Goal: Task Accomplishment & Management: Use online tool/utility

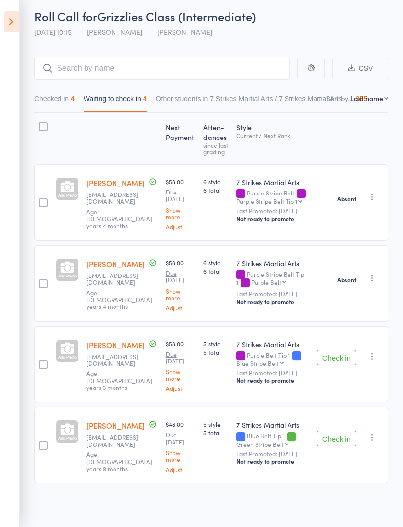
click at [371, 358] on icon "button" at bounding box center [372, 356] width 10 height 10
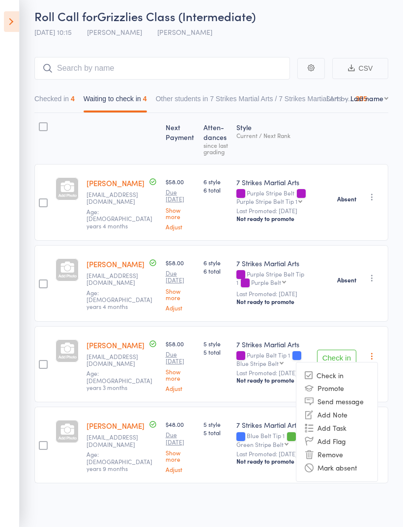
click at [358, 469] on li "Mark absent" at bounding box center [336, 467] width 81 height 13
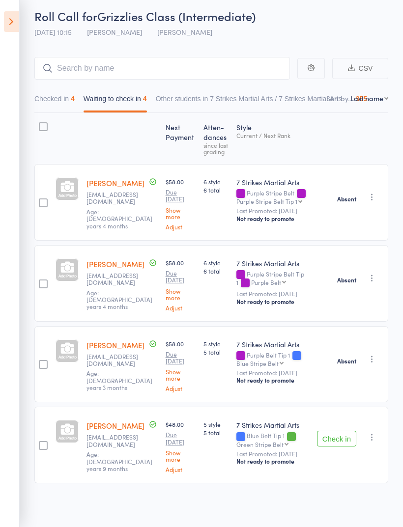
click at [376, 439] on icon "button" at bounding box center [372, 437] width 10 height 10
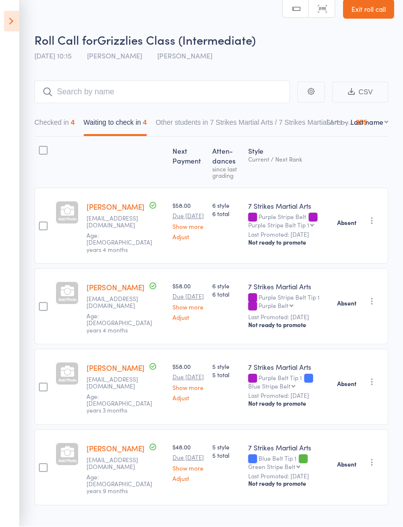
scroll to position [13, 0]
click at [19, 19] on icon at bounding box center [11, 21] width 15 height 21
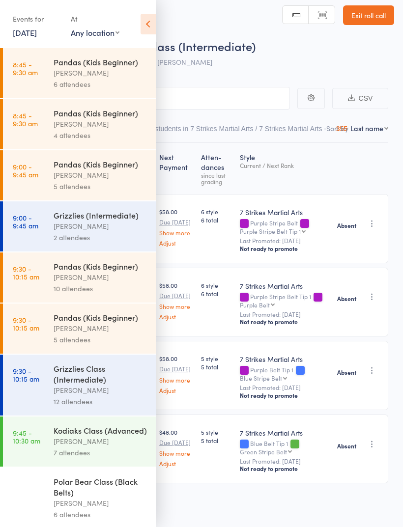
scroll to position [9, 0]
click at [148, 27] on icon at bounding box center [148, 24] width 15 height 21
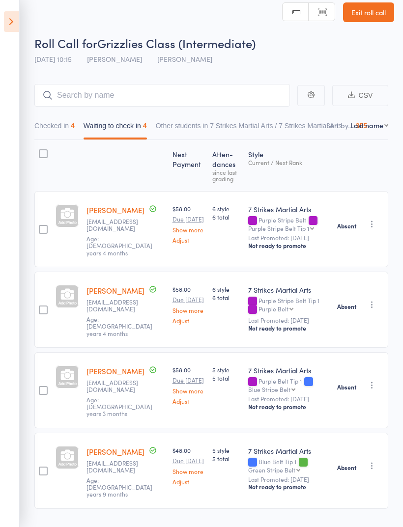
click at [5, 23] on icon at bounding box center [11, 21] width 15 height 21
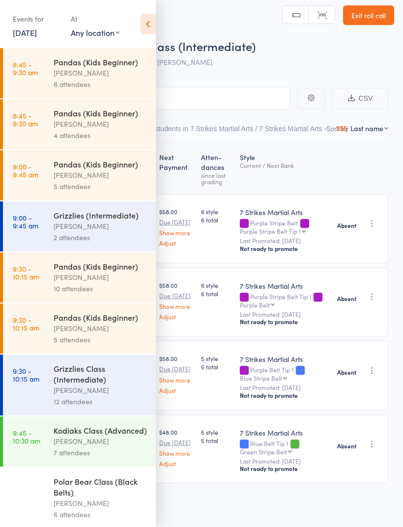
click at [148, 27] on icon at bounding box center [148, 24] width 15 height 21
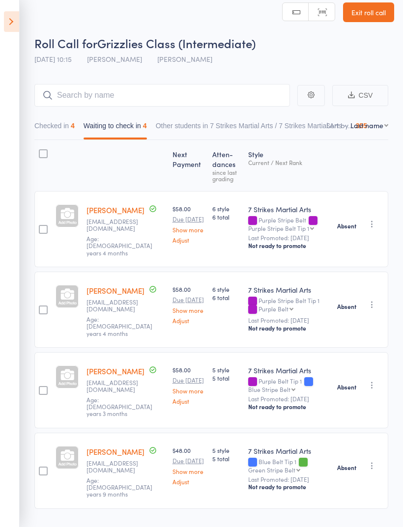
click at [366, 12] on link "Exit roll call" at bounding box center [368, 12] width 51 height 20
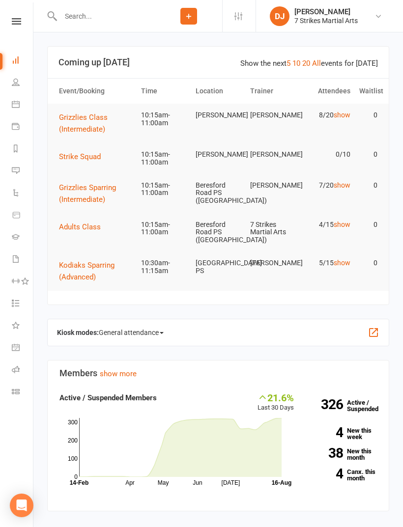
click at [17, 23] on icon at bounding box center [16, 21] width 9 height 6
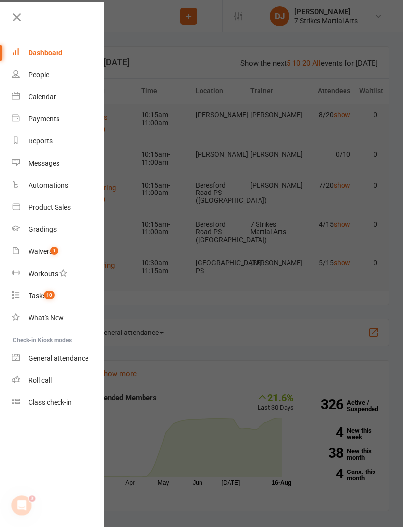
click at [53, 384] on link "Roll call" at bounding box center [58, 381] width 93 height 22
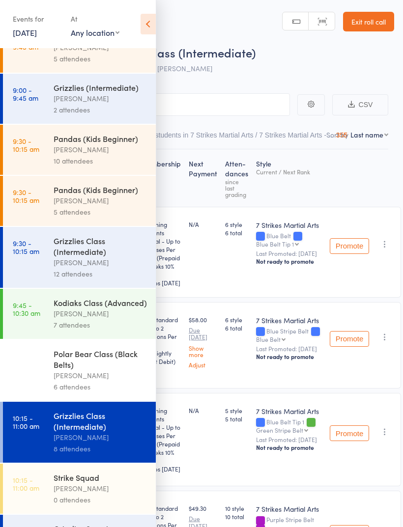
scroll to position [128, 0]
click at [103, 443] on div "[PERSON_NAME]" at bounding box center [101, 437] width 94 height 11
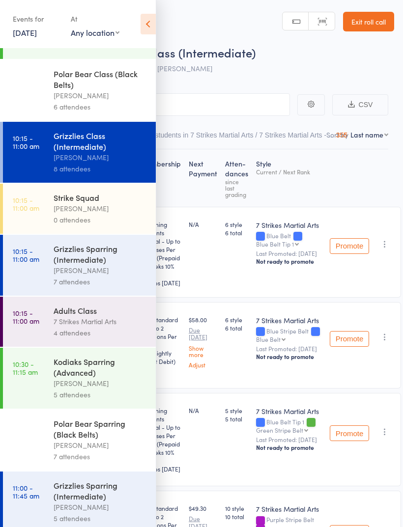
scroll to position [408, 0]
click at [105, 34] on select "Any location [GEOGRAPHIC_DATA] [GEOGRAPHIC_DATA][PERSON_NAME] [GEOGRAPHIC_DATA]…" at bounding box center [95, 32] width 49 height 11
select select "1"
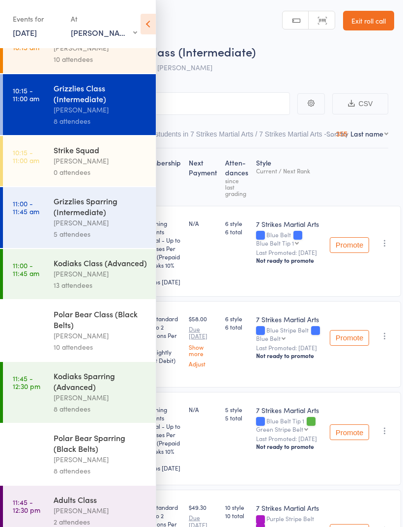
scroll to position [69, 0]
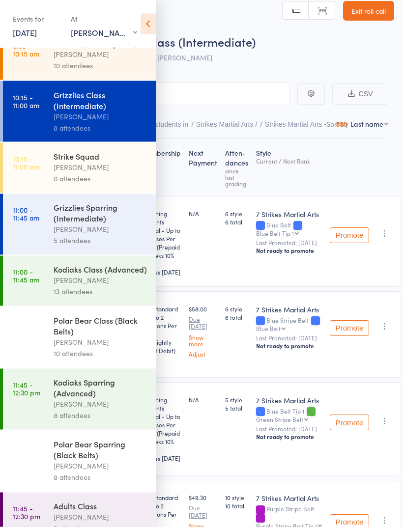
click at [93, 275] on div "Kodiaks Class (Advanced)" at bounding box center [101, 269] width 94 height 11
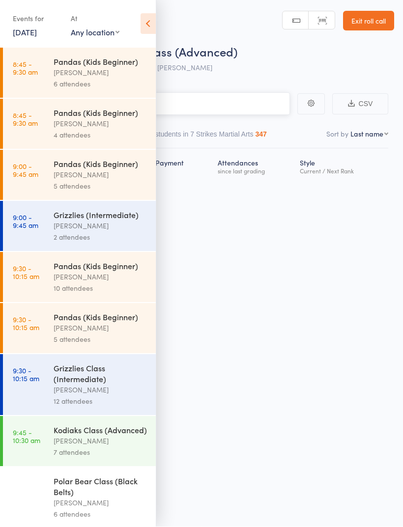
scroll to position [7, 0]
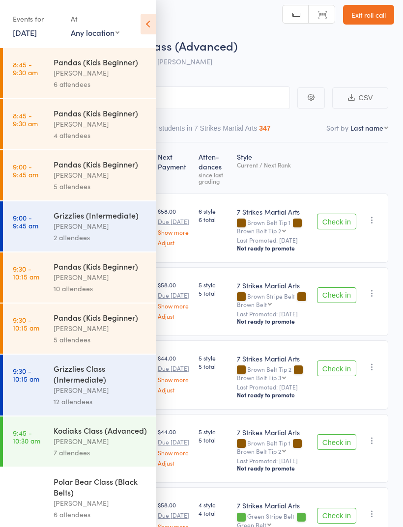
click at [139, 23] on div "Events for [DATE] [DATE] [DATE] Sun Mon Tue Wed Thu Fri Sat 31 27 28 29 30 31 0…" at bounding box center [78, 25] width 156 height 50
click at [147, 31] on icon at bounding box center [148, 24] width 15 height 21
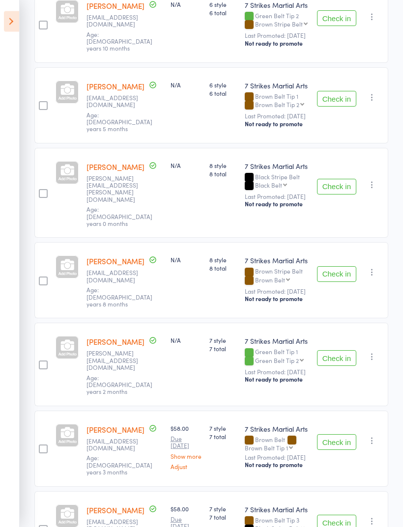
click at [333, 351] on button "Check in" at bounding box center [336, 359] width 39 height 16
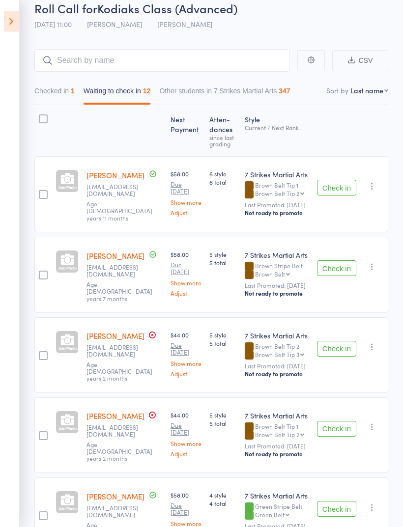
click at [6, 13] on icon at bounding box center [11, 21] width 15 height 21
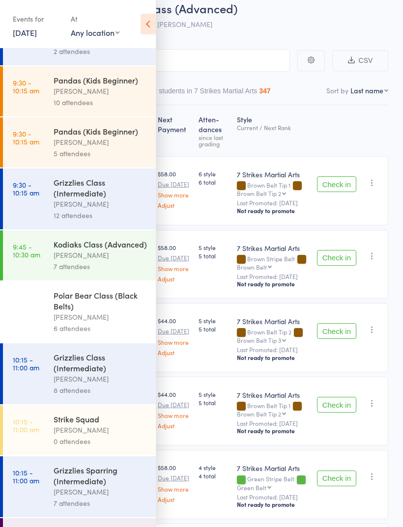
scroll to position [192, 0]
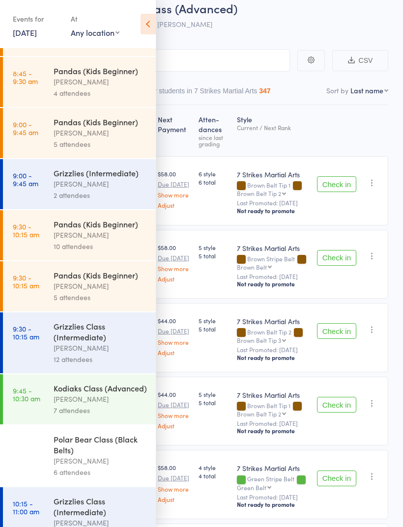
click at [89, 29] on select "Any location [GEOGRAPHIC_DATA] [GEOGRAPHIC_DATA][PERSON_NAME] [GEOGRAPHIC_DATA]…" at bounding box center [95, 32] width 49 height 11
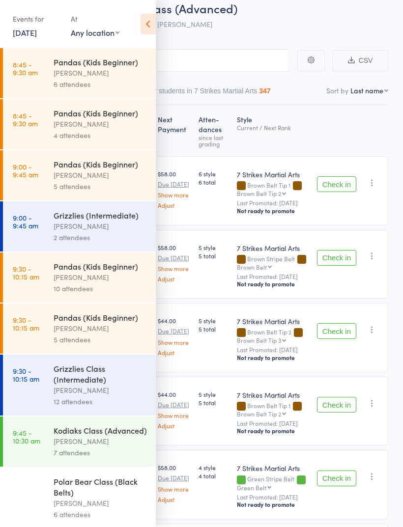
scroll to position [0, 0]
select select "1"
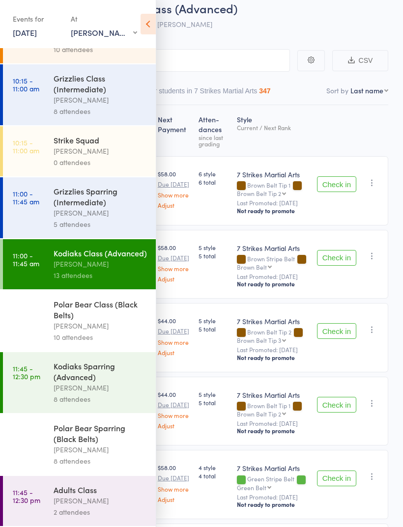
scroll to position [101, 0]
click at [77, 300] on div "Polar Bear Class (Black Belts)" at bounding box center [101, 310] width 94 height 22
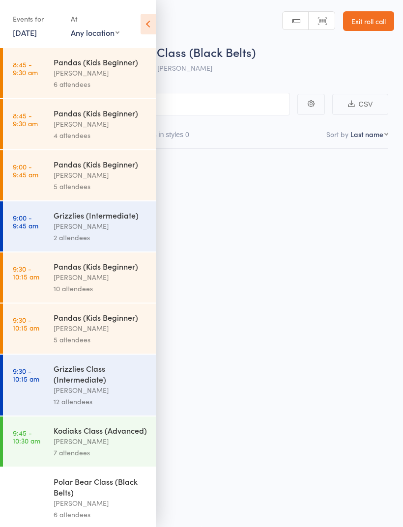
scroll to position [7, 0]
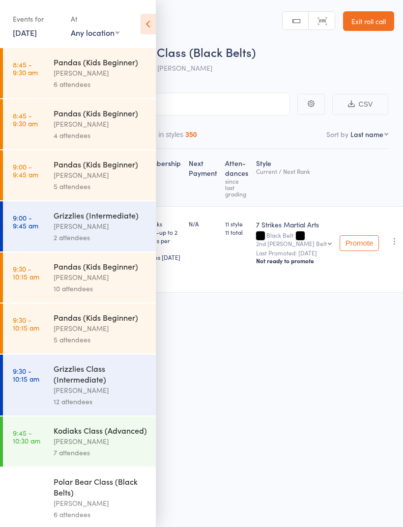
click at [150, 22] on icon at bounding box center [148, 24] width 15 height 21
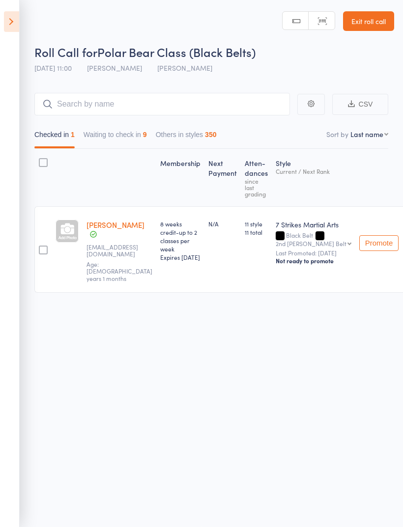
click at [123, 126] on button "Waiting to check in 9" at bounding box center [115, 137] width 63 height 23
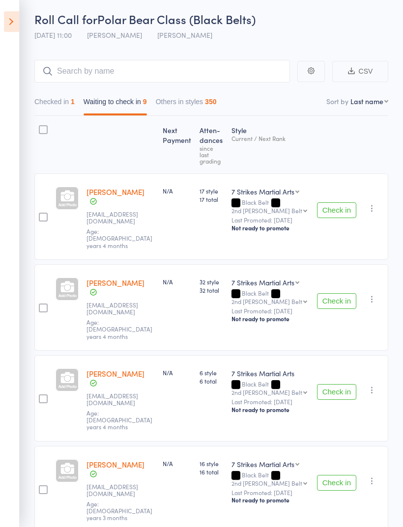
scroll to position [0, 0]
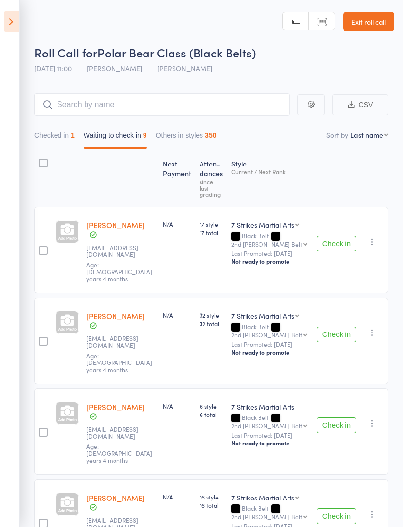
click at [15, 18] on icon at bounding box center [11, 21] width 15 height 21
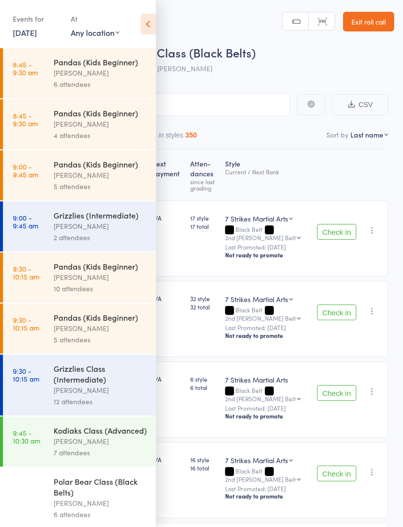
click at [92, 29] on select "Any location [GEOGRAPHIC_DATA] [GEOGRAPHIC_DATA][PERSON_NAME] [GEOGRAPHIC_DATA]…" at bounding box center [95, 32] width 49 height 11
select select "1"
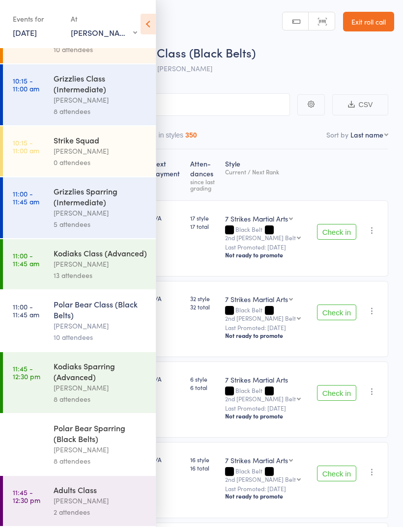
scroll to position [101, 0]
click at [94, 248] on div "Kodiaks Class (Advanced)" at bounding box center [101, 253] width 94 height 11
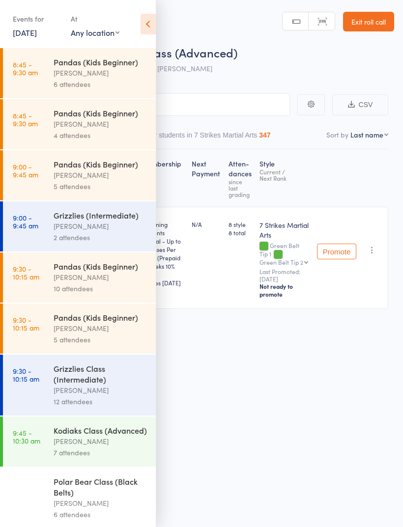
click at [146, 18] on icon at bounding box center [148, 24] width 15 height 21
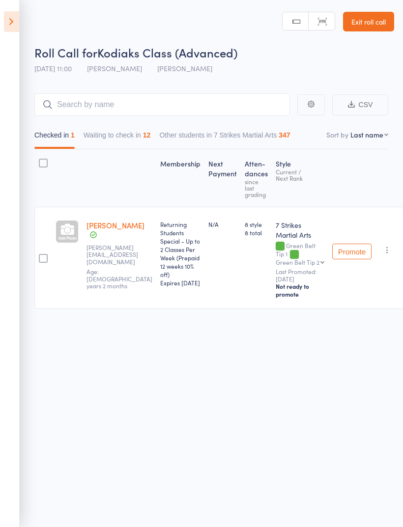
click at [109, 129] on button "Waiting to check in 12" at bounding box center [117, 137] width 67 height 23
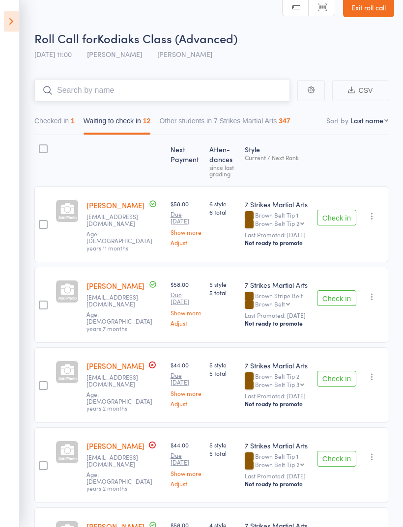
click at [135, 84] on input "search" at bounding box center [162, 91] width 256 height 23
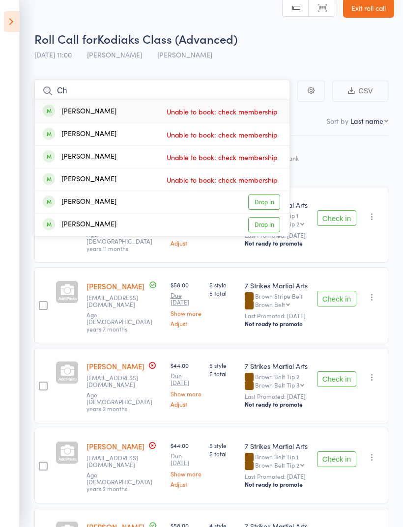
type input "C"
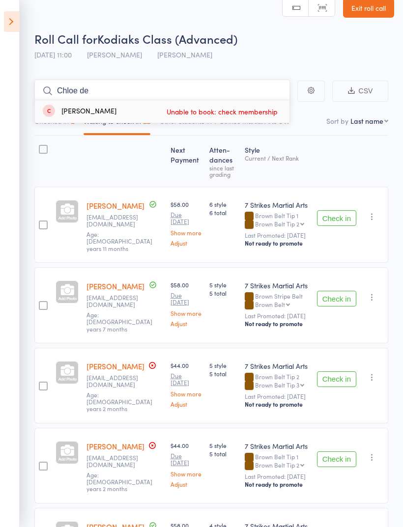
type input "Chloe de"
click at [196, 111] on span "Unable to book: check membership" at bounding box center [222, 111] width 116 height 15
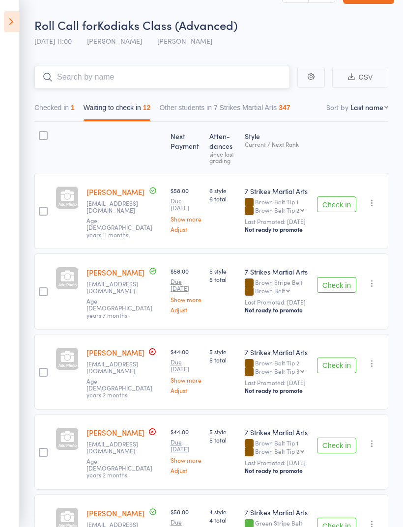
scroll to position [0, 0]
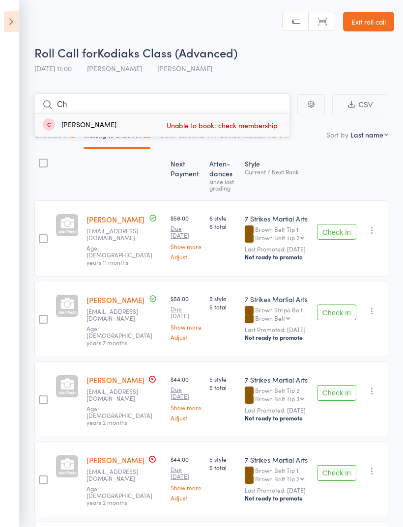
type input "C"
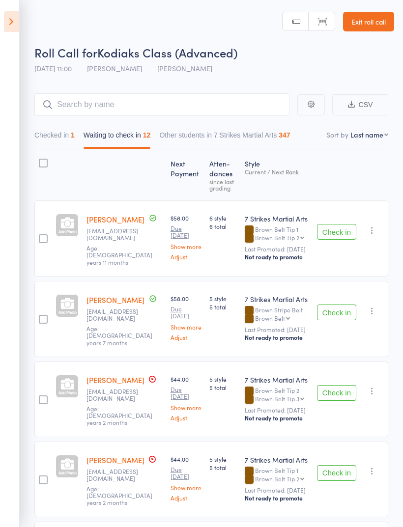
click at [310, 167] on div "Style Current / Next Rank" at bounding box center [277, 175] width 72 height 42
click at [12, 14] on icon at bounding box center [11, 21] width 15 height 21
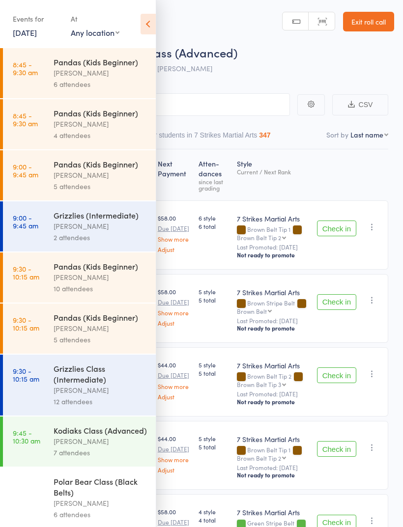
click at [95, 29] on select "Any location [GEOGRAPHIC_DATA] [GEOGRAPHIC_DATA][PERSON_NAME] [GEOGRAPHIC_DATA]…" at bounding box center [95, 32] width 49 height 11
select select "1"
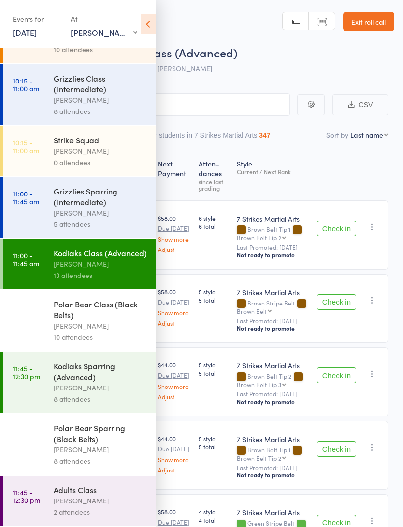
scroll to position [101, 0]
click at [75, 430] on div "Polar Bear Sparring (Black Belts)" at bounding box center [101, 434] width 94 height 22
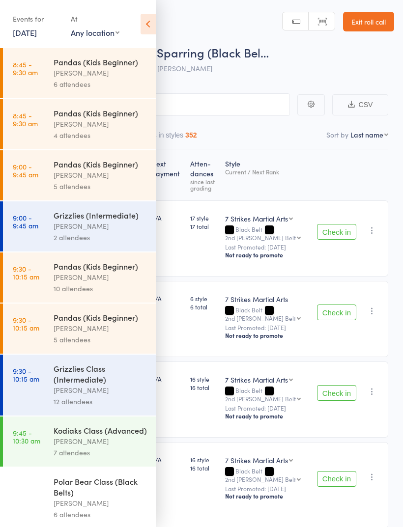
click at [98, 31] on select "Any location [GEOGRAPHIC_DATA] [GEOGRAPHIC_DATA][PERSON_NAME] [GEOGRAPHIC_DATA]…" at bounding box center [95, 32] width 49 height 11
select select "1"
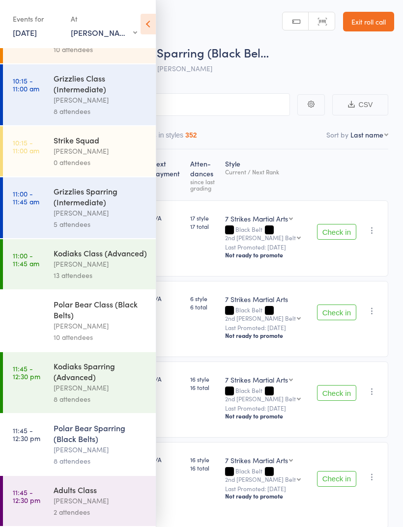
scroll to position [101, 0]
click at [71, 301] on div "Polar Bear Class (Black Belts)" at bounding box center [101, 310] width 94 height 22
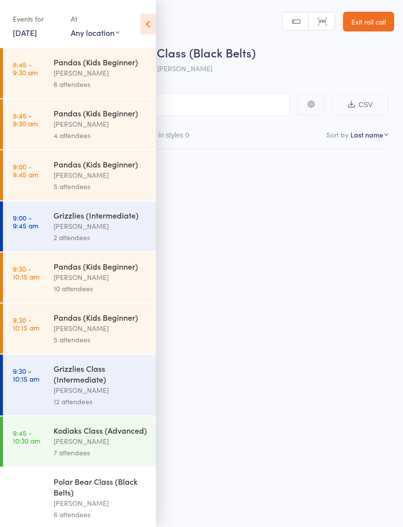
click at [155, 17] on icon at bounding box center [148, 24] width 15 height 21
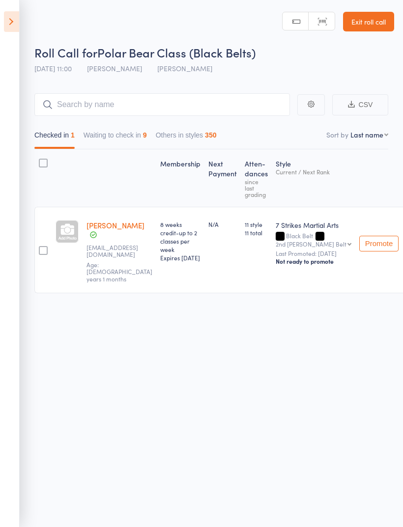
click at [117, 133] on button "Waiting to check in 9" at bounding box center [115, 137] width 63 height 23
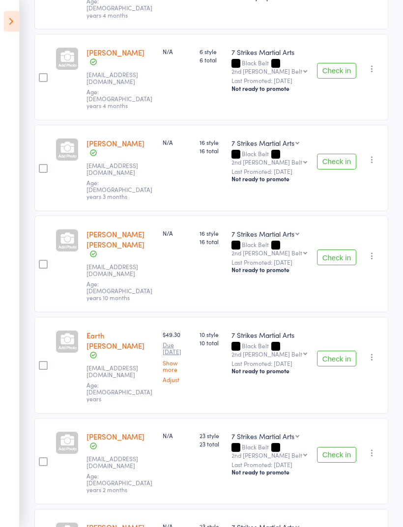
scroll to position [361, 0]
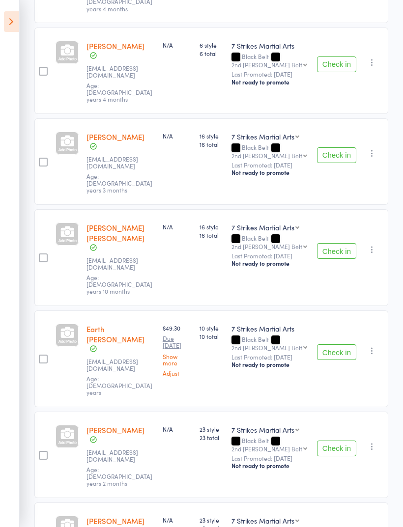
click at [336, 243] on button "Check in" at bounding box center [336, 251] width 39 height 16
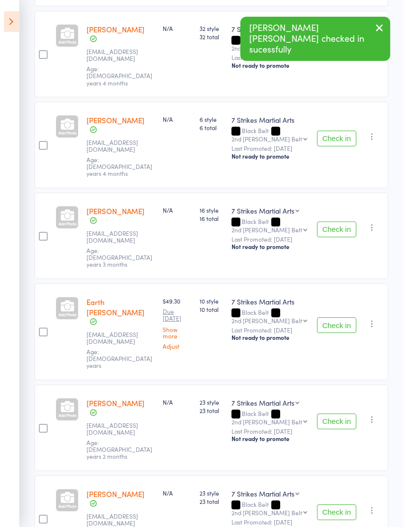
click at [19, 19] on icon at bounding box center [11, 21] width 15 height 21
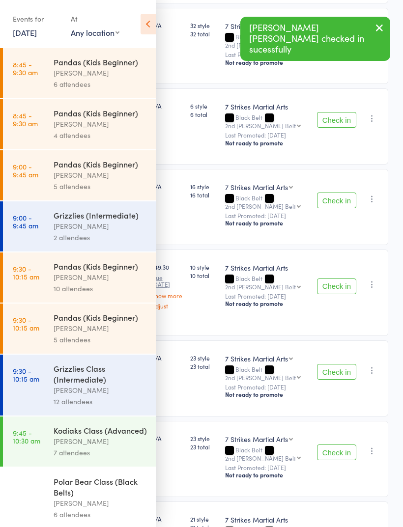
click at [92, 31] on select "Any location [GEOGRAPHIC_DATA] [GEOGRAPHIC_DATA][PERSON_NAME] [GEOGRAPHIC_DATA]…" at bounding box center [95, 32] width 49 height 11
select select "1"
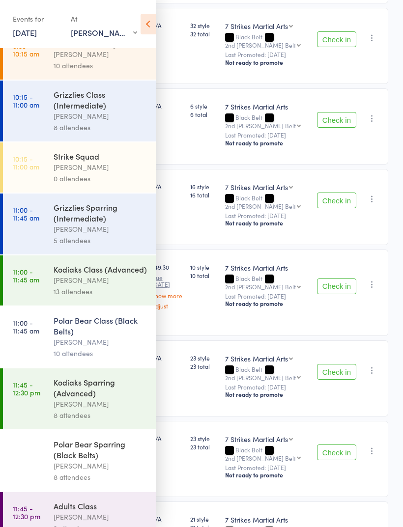
scroll to position [69, 0]
click at [88, 275] on div "Kodiaks Class (Advanced)" at bounding box center [101, 269] width 94 height 11
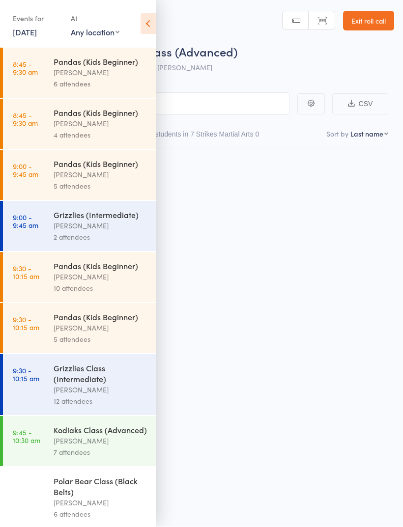
scroll to position [7, 0]
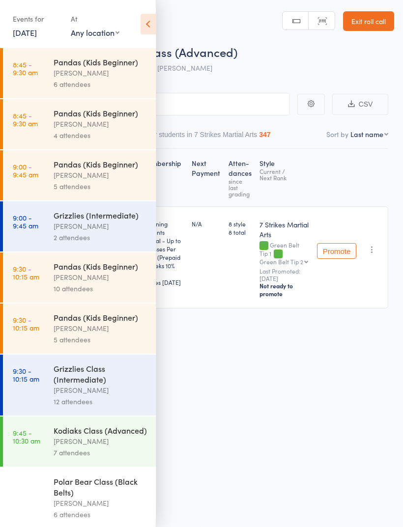
click at [153, 21] on icon at bounding box center [148, 24] width 15 height 21
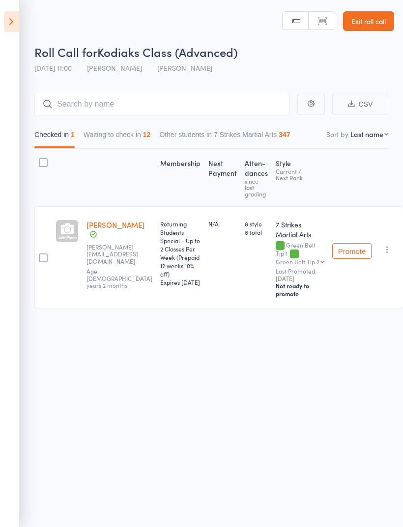
click at [127, 126] on button "Waiting to check in 12" at bounding box center [117, 137] width 67 height 23
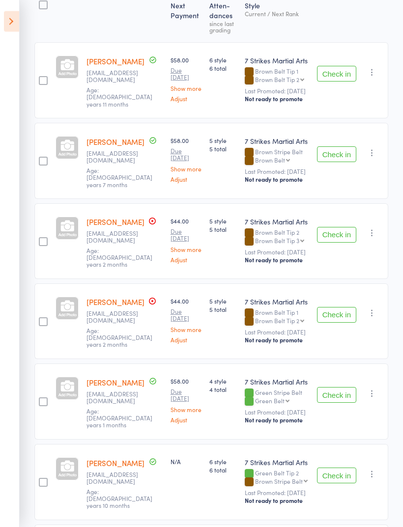
scroll to position [158, 0]
click at [331, 237] on button "Check in" at bounding box center [336, 235] width 39 height 16
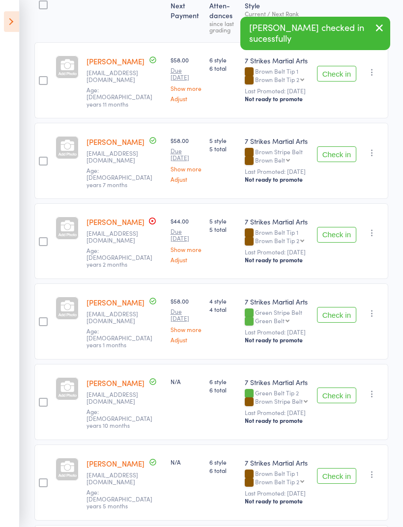
click at [328, 234] on button "Check in" at bounding box center [336, 235] width 39 height 16
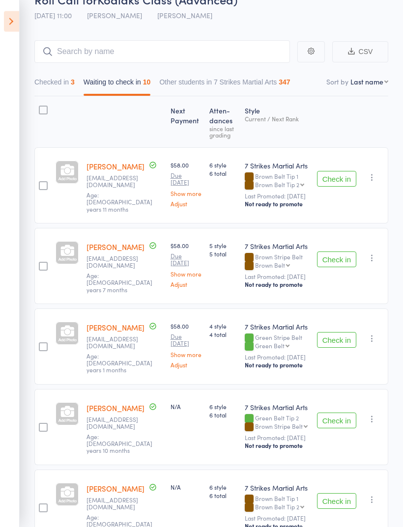
scroll to position [0, 0]
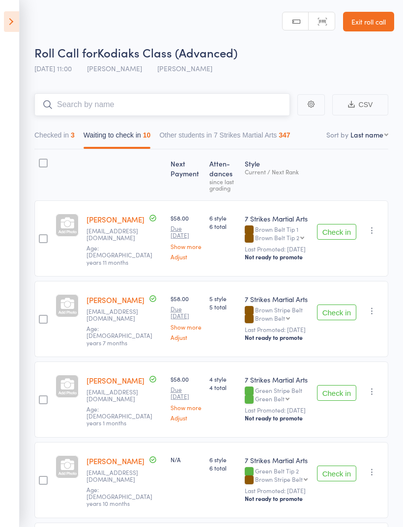
click at [202, 94] on input "search" at bounding box center [162, 104] width 256 height 23
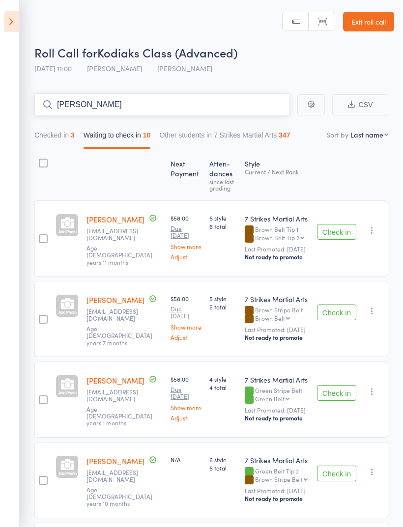
click at [208, 107] on input "[PERSON_NAME]" at bounding box center [162, 104] width 256 height 23
type input "N"
click at [262, 67] on div "Roll Call for Kodiaks Class (Advanced) 16 Aug 11:00 Daniel Jancek Glendenning PS" at bounding box center [214, 61] width 360 height 34
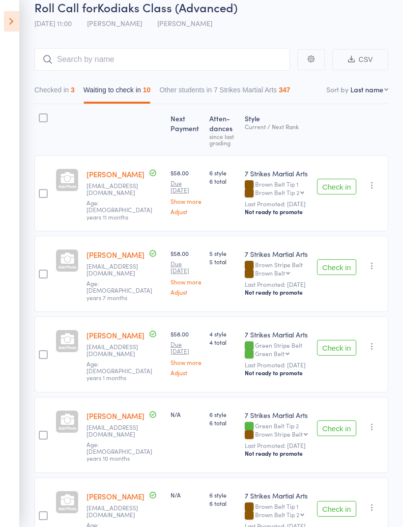
scroll to position [45, 0]
click at [336, 188] on button "Check in" at bounding box center [336, 187] width 39 height 16
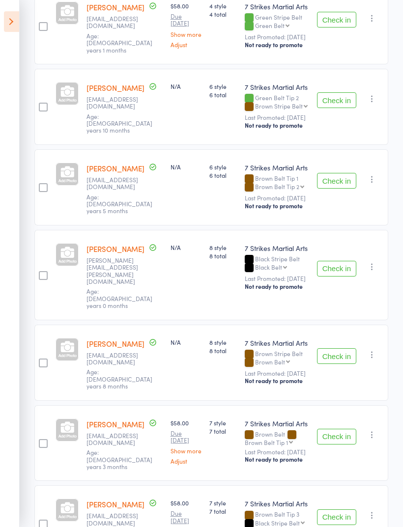
scroll to position [295, 0]
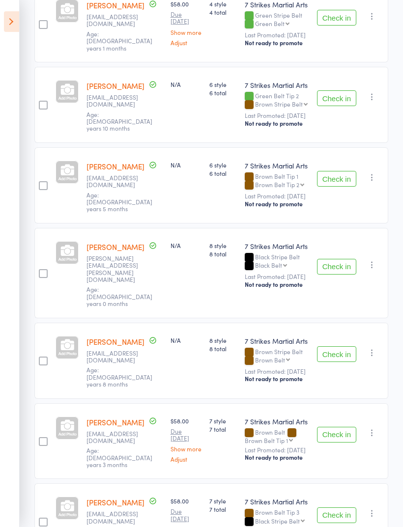
click at [333, 346] on button "Check in" at bounding box center [336, 354] width 39 height 16
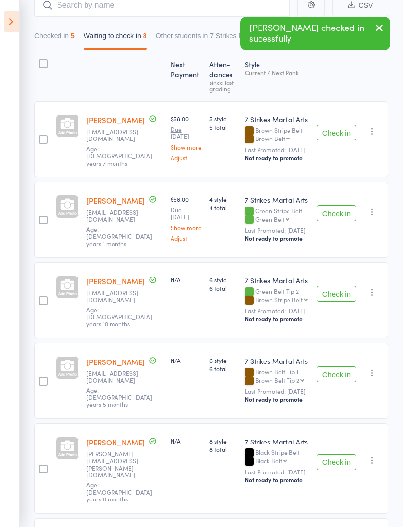
scroll to position [0, 0]
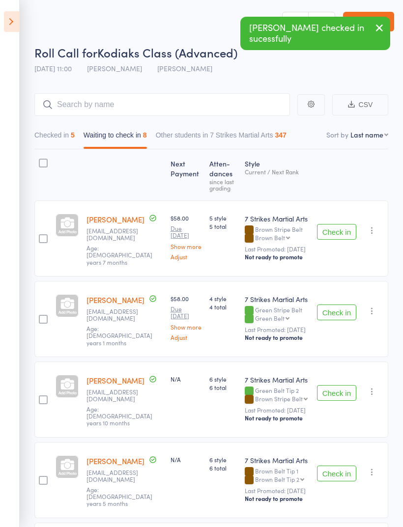
click at [14, 24] on icon at bounding box center [11, 21] width 15 height 21
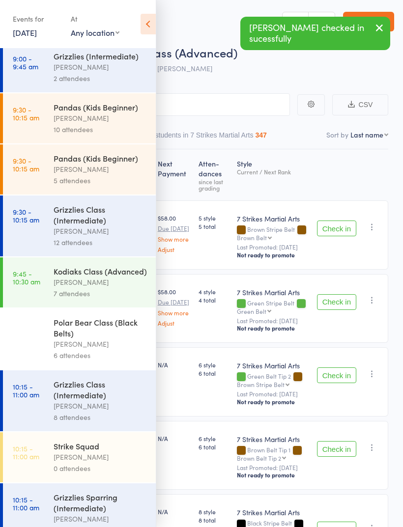
scroll to position [160, 0]
click at [92, 31] on select "Any location [GEOGRAPHIC_DATA] [GEOGRAPHIC_DATA][PERSON_NAME] [GEOGRAPHIC_DATA]…" at bounding box center [95, 32] width 49 height 11
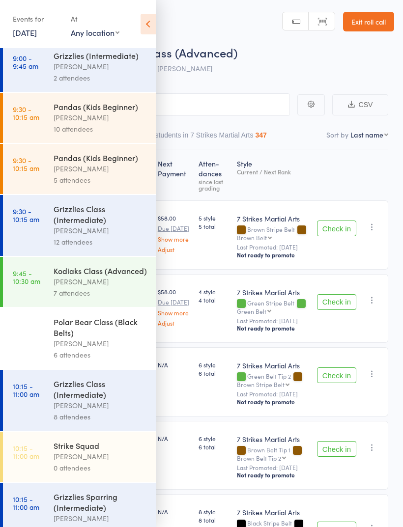
select select "1"
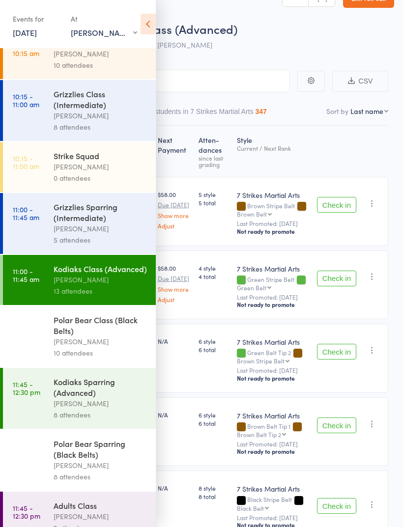
scroll to position [30, 0]
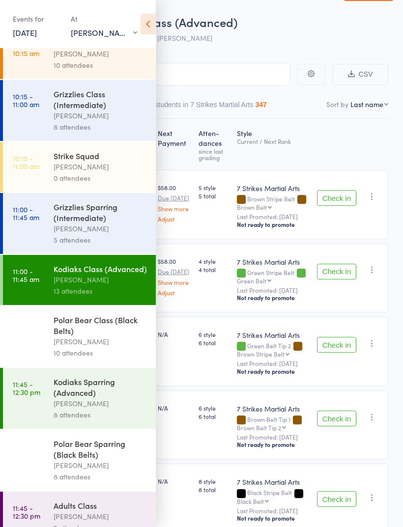
click at [84, 336] on div "Polar Bear Class (Black Belts)" at bounding box center [101, 326] width 94 height 22
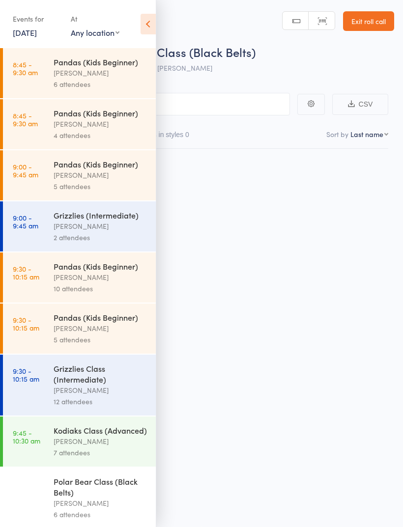
scroll to position [7, 0]
click at [145, 14] on icon at bounding box center [148, 24] width 15 height 21
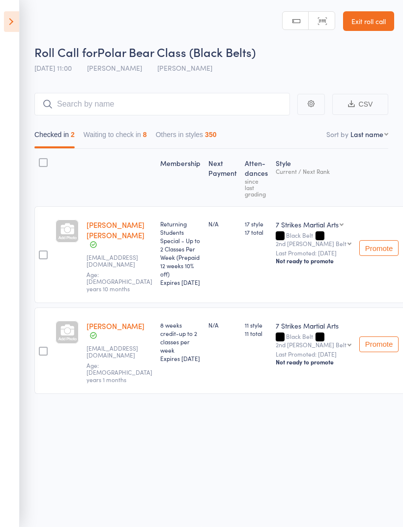
click at [123, 128] on button "Waiting to check in 8" at bounding box center [115, 137] width 63 height 23
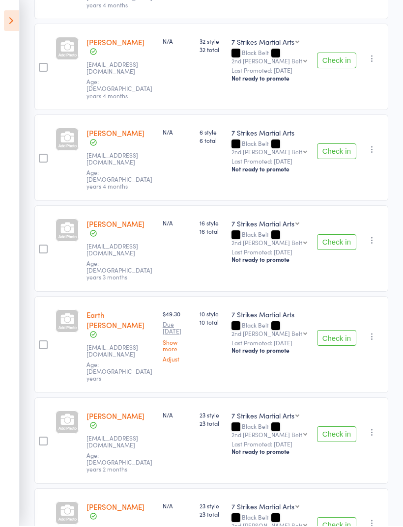
click at [335, 428] on button "Check in" at bounding box center [336, 436] width 39 height 16
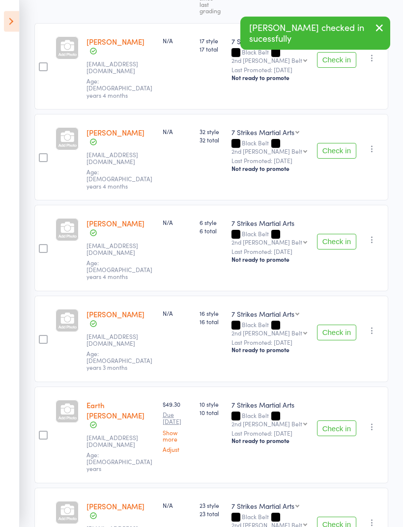
scroll to position [0, 0]
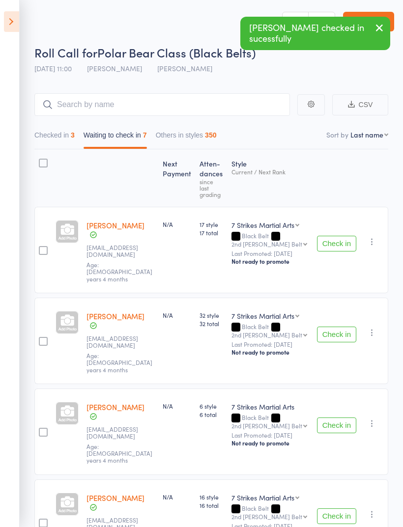
click at [10, 12] on icon at bounding box center [11, 21] width 15 height 21
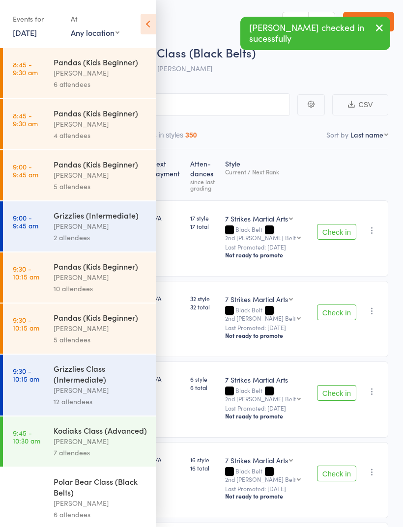
click at [91, 22] on div "At" at bounding box center [95, 19] width 49 height 16
click at [90, 30] on select "Any location [GEOGRAPHIC_DATA] [GEOGRAPHIC_DATA][PERSON_NAME] [GEOGRAPHIC_DATA]…" at bounding box center [95, 32] width 49 height 11
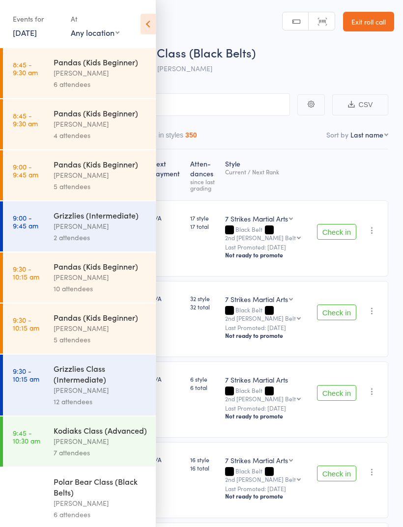
select select "1"
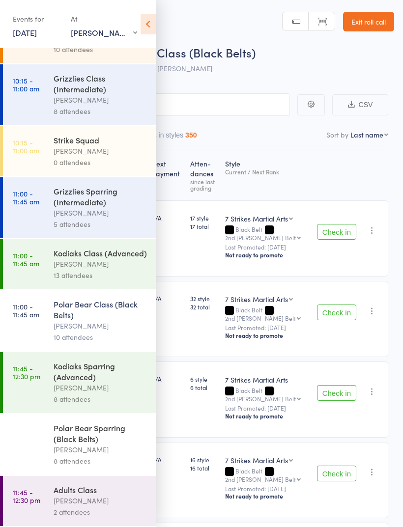
scroll to position [101, 0]
click at [81, 248] on div "Kodiaks Class (Advanced)" at bounding box center [101, 253] width 94 height 11
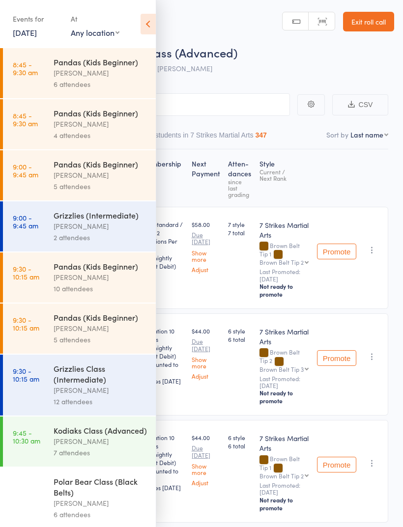
click at [150, 24] on icon at bounding box center [148, 24] width 15 height 21
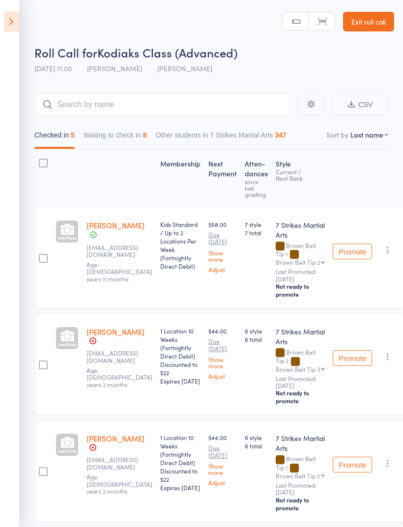
click at [115, 137] on button "Waiting to check in 8" at bounding box center [115, 137] width 63 height 23
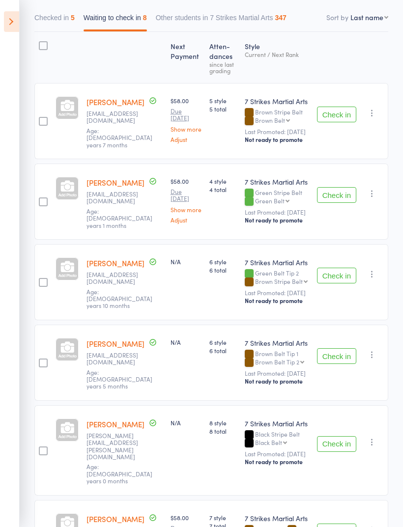
scroll to position [119, 0]
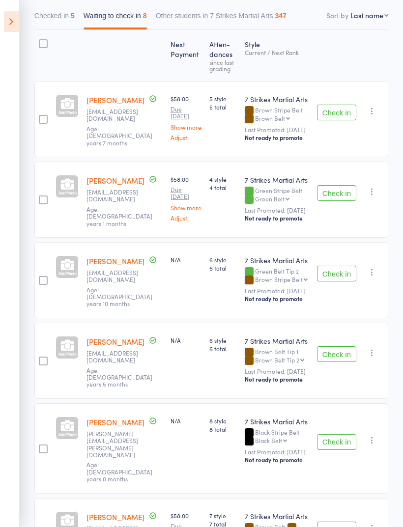
click at [336, 269] on button "Check in" at bounding box center [336, 274] width 39 height 16
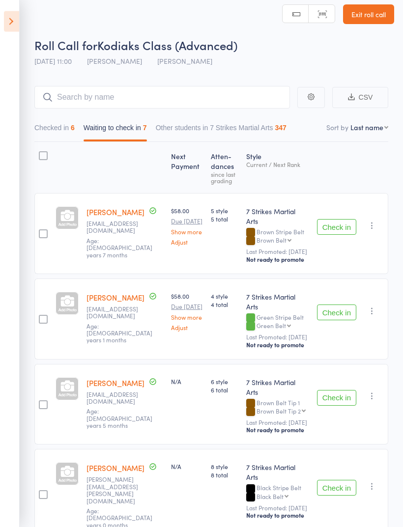
scroll to position [0, 0]
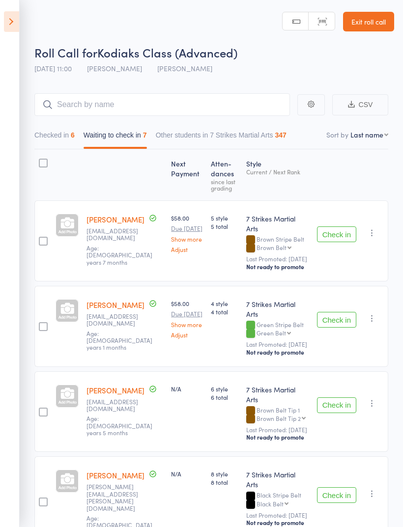
click at [340, 227] on button "Check in" at bounding box center [336, 235] width 39 height 16
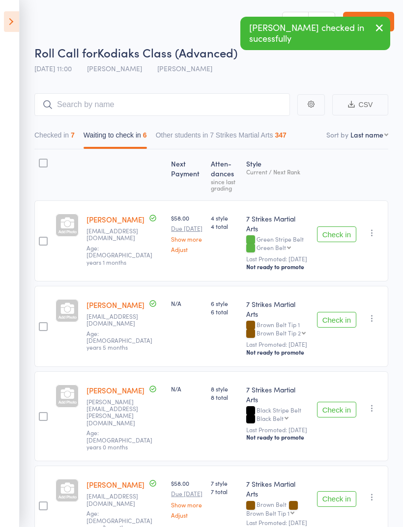
click at [6, 18] on icon at bounding box center [11, 21] width 15 height 21
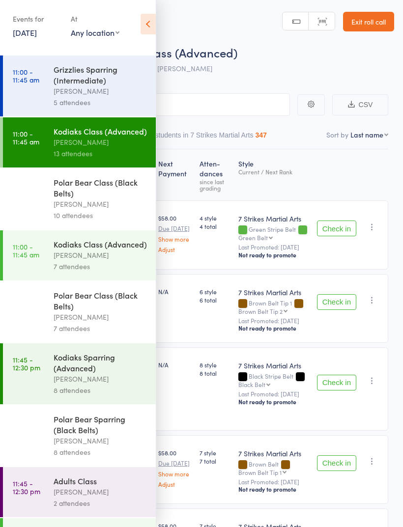
scroll to position [843, 0]
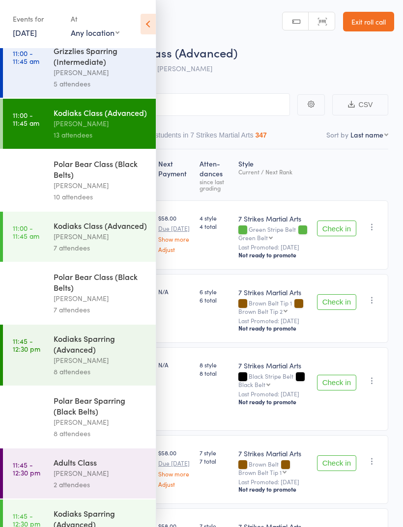
click at [85, 355] on div "Kodiaks Sparring (Advanced)" at bounding box center [101, 344] width 94 height 22
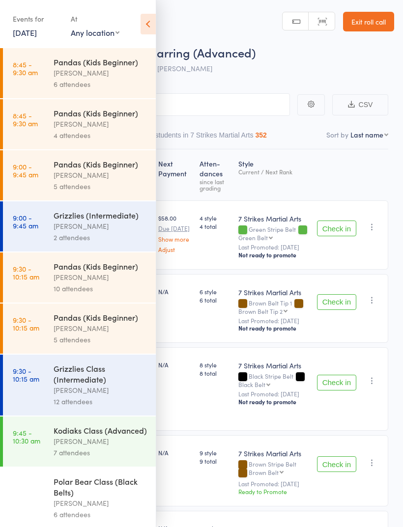
click at [149, 16] on icon at bounding box center [148, 24] width 15 height 21
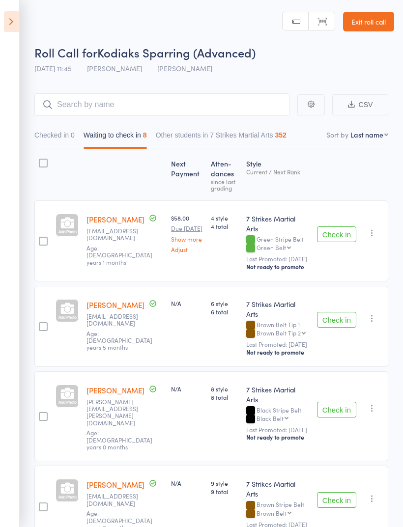
click at [12, 23] on icon at bounding box center [11, 21] width 15 height 21
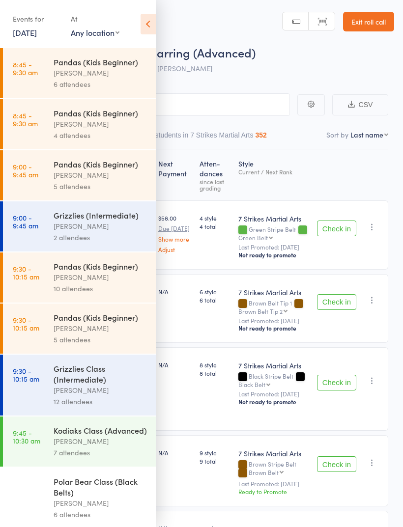
click at [95, 32] on select "Any location [GEOGRAPHIC_DATA] [GEOGRAPHIC_DATA][PERSON_NAME] [GEOGRAPHIC_DATA]…" at bounding box center [95, 32] width 49 height 11
select select "1"
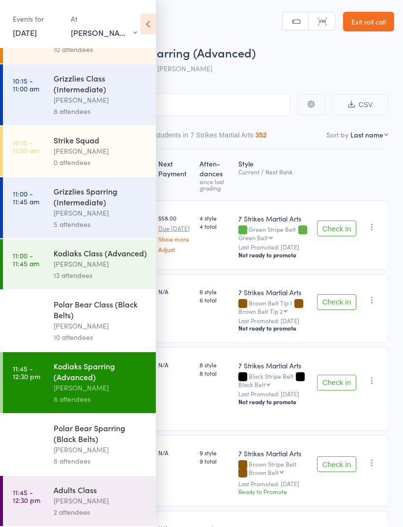
scroll to position [101, 0]
click at [87, 251] on div "Kodiaks Class (Advanced)" at bounding box center [101, 253] width 94 height 11
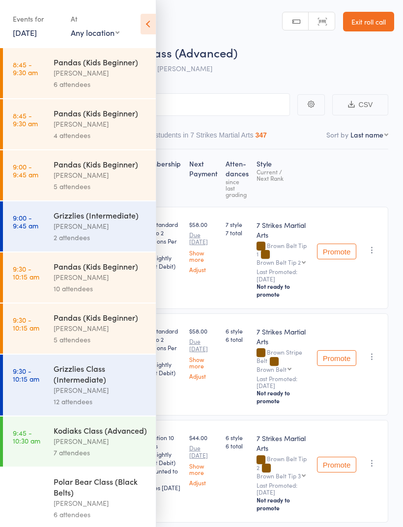
click at [143, 15] on icon at bounding box center [148, 24] width 15 height 21
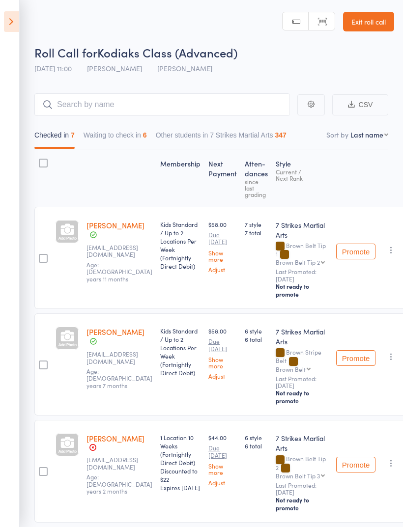
click at [131, 124] on div "Checked in 7 Waiting to check in 6 Other students in 7 Strikes Martial Arts 347" at bounding box center [211, 132] width 354 height 33
click at [124, 140] on button "Waiting to check in 6" at bounding box center [115, 137] width 63 height 23
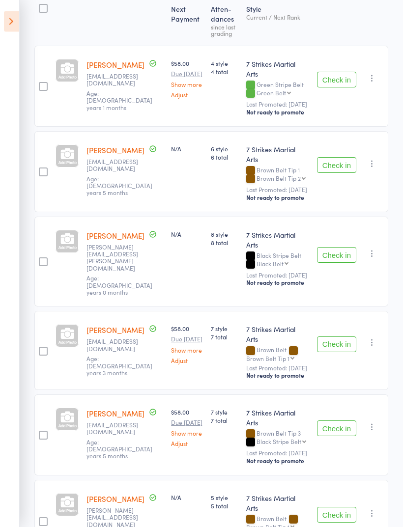
scroll to position [155, 0]
click at [333, 337] on button "Check in" at bounding box center [336, 345] width 39 height 16
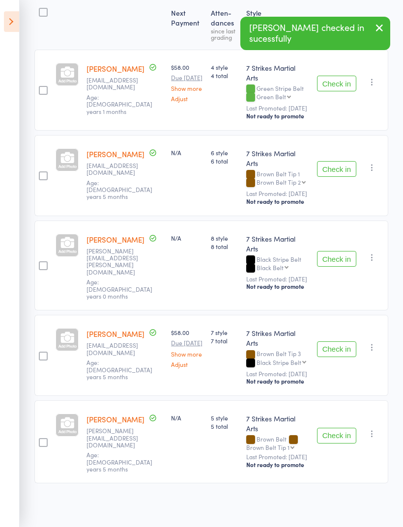
scroll to position [80, 0]
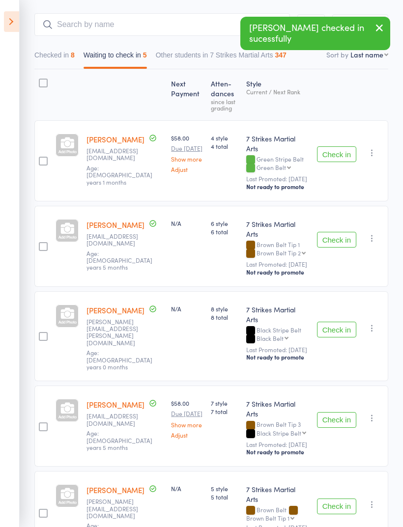
click at [333, 412] on button "Check in" at bounding box center [336, 420] width 39 height 16
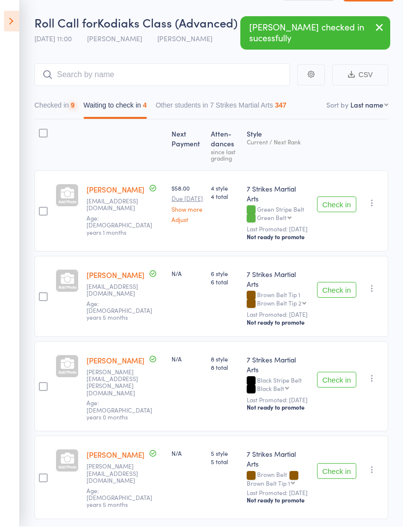
scroll to position [30, 0]
click at [18, 12] on icon at bounding box center [11, 21] width 15 height 21
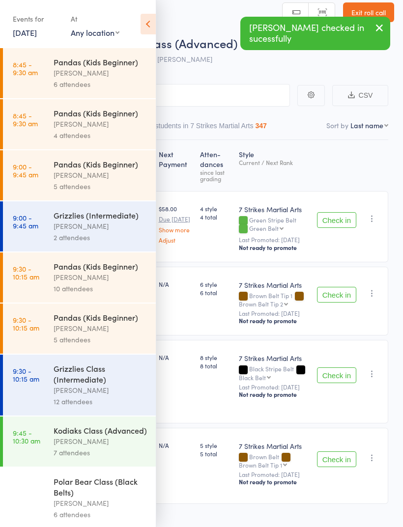
click at [93, 25] on div "At" at bounding box center [95, 19] width 49 height 16
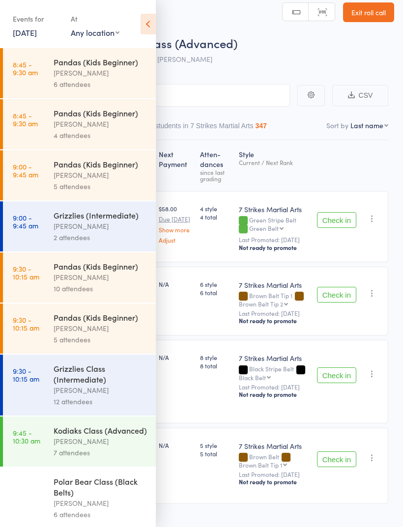
click at [92, 35] on select "Any location [GEOGRAPHIC_DATA] [GEOGRAPHIC_DATA][PERSON_NAME] [GEOGRAPHIC_DATA]…" at bounding box center [95, 32] width 49 height 11
select select "1"
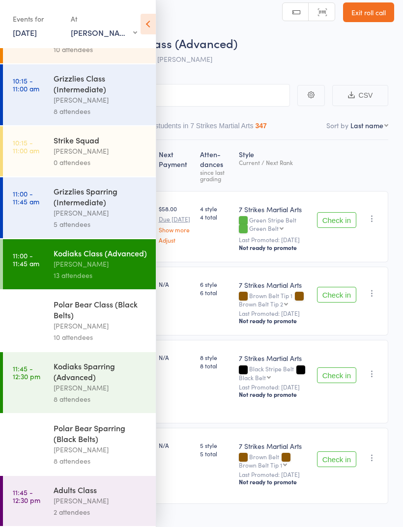
scroll to position [101, 0]
click at [84, 493] on div "Adults Class" at bounding box center [101, 490] width 94 height 11
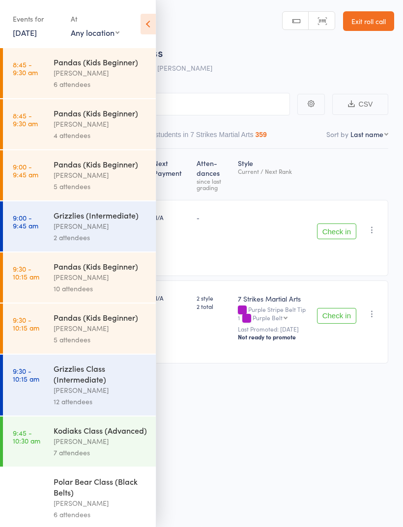
click at [143, 23] on icon at bounding box center [148, 24] width 15 height 21
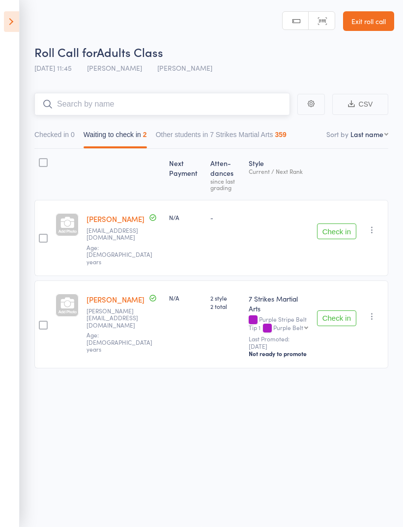
click at [181, 93] on input "search" at bounding box center [162, 104] width 256 height 23
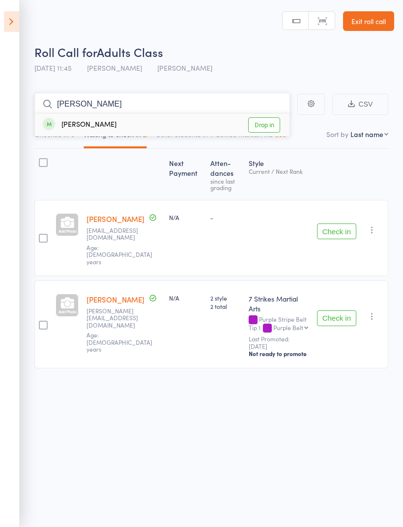
type input "Victor"
click at [258, 117] on link "Drop in" at bounding box center [264, 124] width 32 height 15
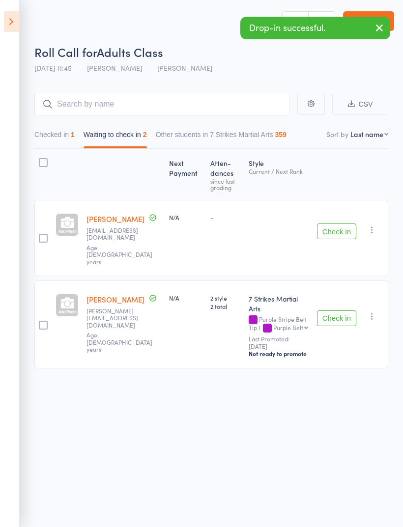
click at [14, 15] on icon at bounding box center [11, 21] width 15 height 21
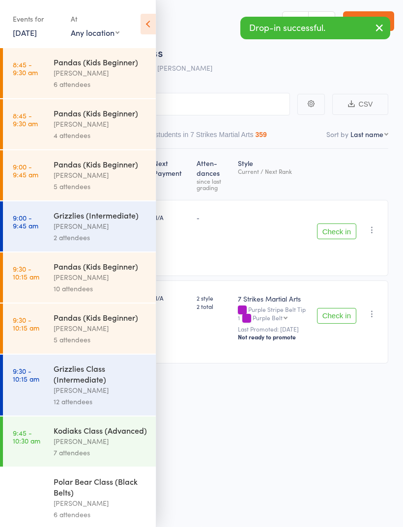
scroll to position [0, 0]
click at [93, 28] on select "Any location [GEOGRAPHIC_DATA] [GEOGRAPHIC_DATA][PERSON_NAME] [GEOGRAPHIC_DATA]…" at bounding box center [95, 32] width 49 height 11
select select "1"
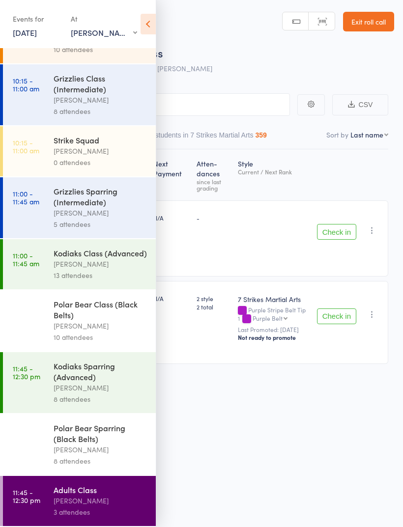
scroll to position [101, 0]
click at [67, 248] on div "Kodiaks Class (Advanced)" at bounding box center [101, 253] width 94 height 11
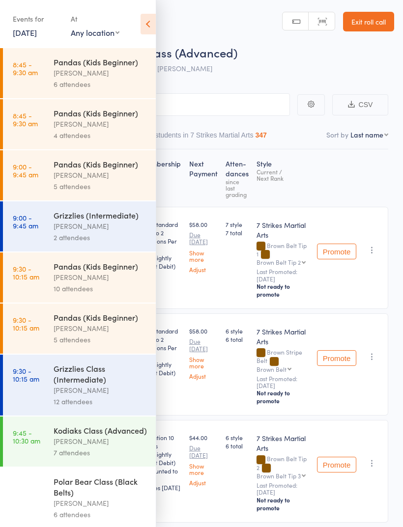
click at [147, 19] on icon at bounding box center [148, 24] width 15 height 21
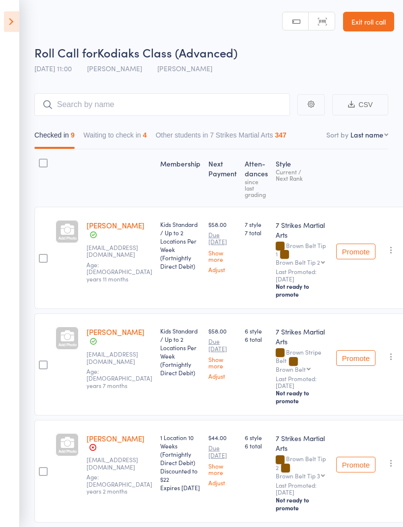
click at [113, 131] on button "Waiting to check in 4" at bounding box center [115, 137] width 63 height 23
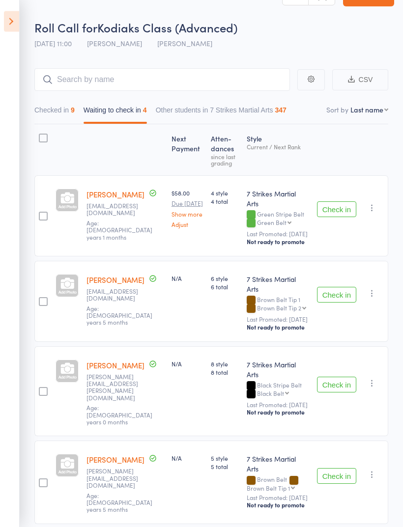
scroll to position [30, 0]
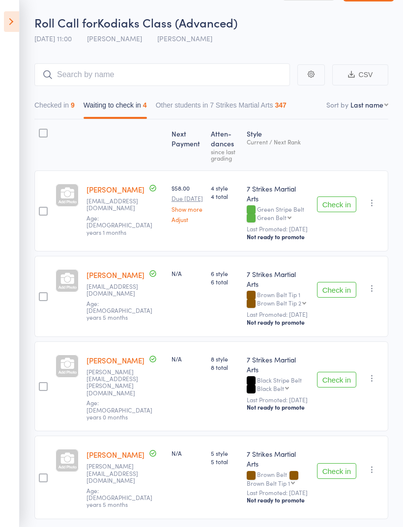
click at [12, 14] on icon at bounding box center [11, 21] width 15 height 21
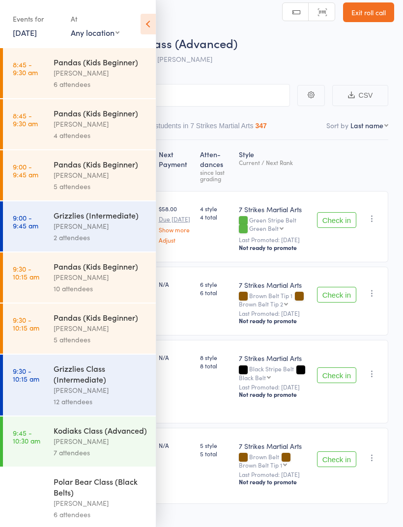
click at [96, 28] on select "Any location [GEOGRAPHIC_DATA] [GEOGRAPHIC_DATA][PERSON_NAME] [GEOGRAPHIC_DATA]…" at bounding box center [95, 32] width 49 height 11
select select "1"
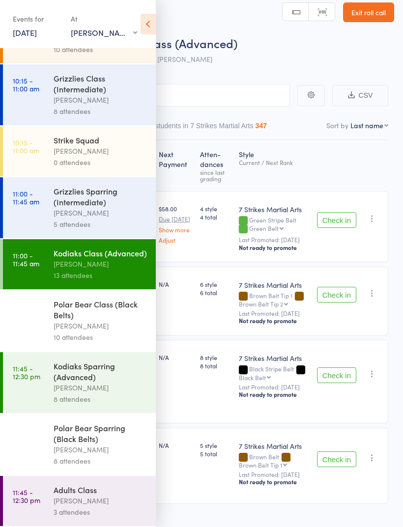
scroll to position [101, 0]
click at [67, 300] on div "Polar Bear Class (Black Belts)" at bounding box center [101, 310] width 94 height 22
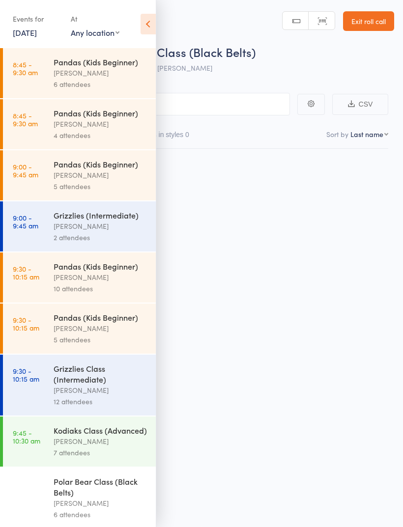
scroll to position [7, 0]
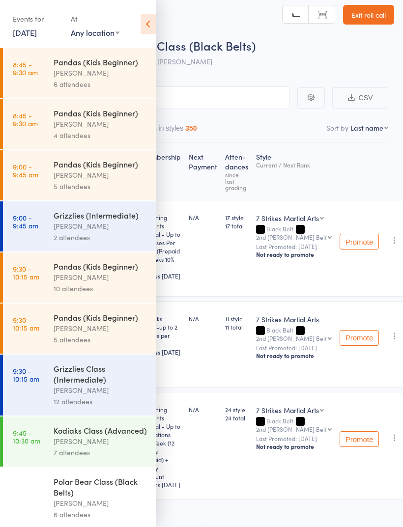
click at [141, 14] on icon at bounding box center [148, 24] width 15 height 21
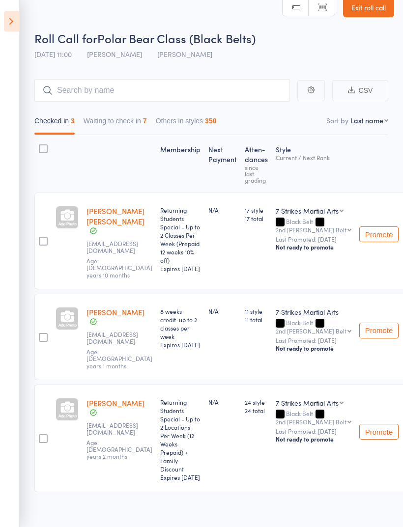
scroll to position [36, 0]
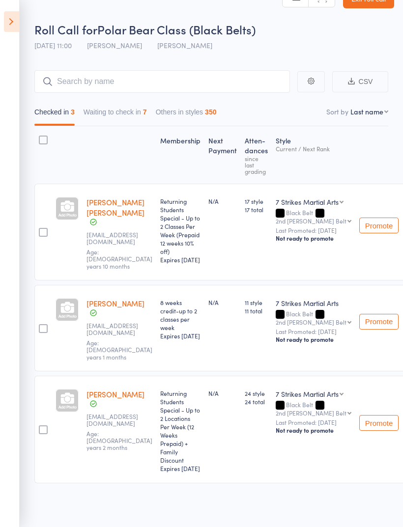
click at [120, 103] on button "Waiting to check in 7" at bounding box center [115, 114] width 63 height 23
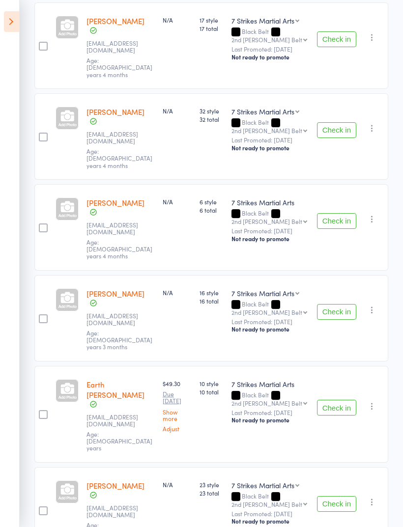
scroll to position [213, 0]
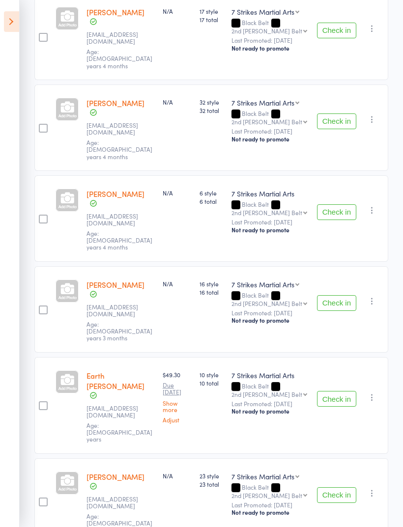
click at [338, 391] on button "Check in" at bounding box center [336, 399] width 39 height 16
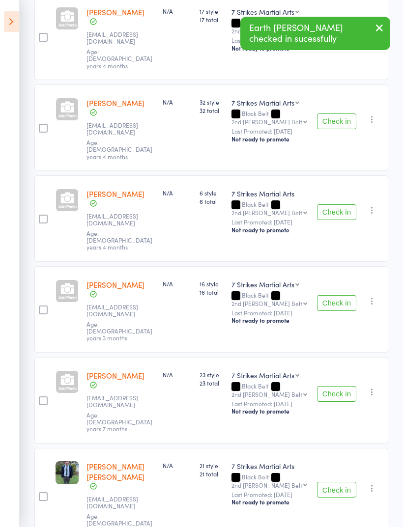
scroll to position [125, 0]
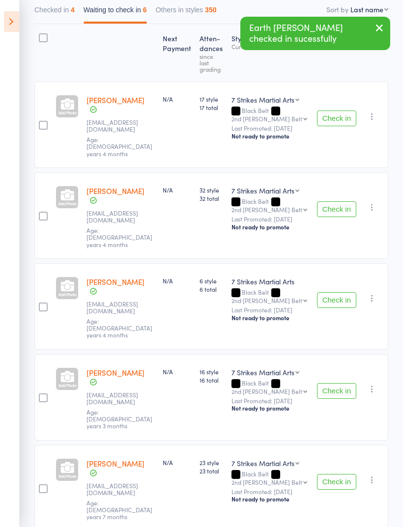
click at [17, 26] on icon at bounding box center [11, 21] width 15 height 21
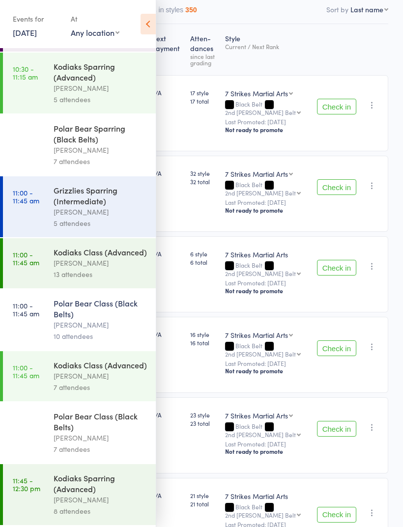
scroll to position [703, 0]
click at [86, 258] on div "Kodiaks Class (Advanced)" at bounding box center [101, 252] width 94 height 11
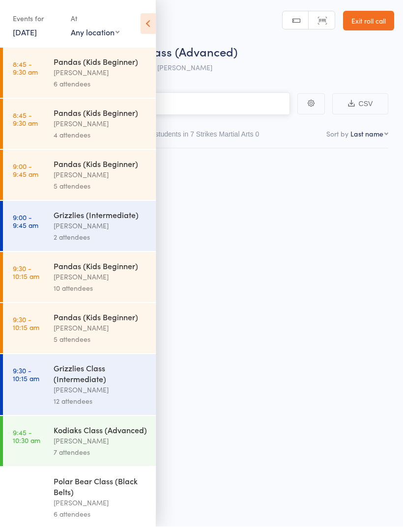
scroll to position [7, 0]
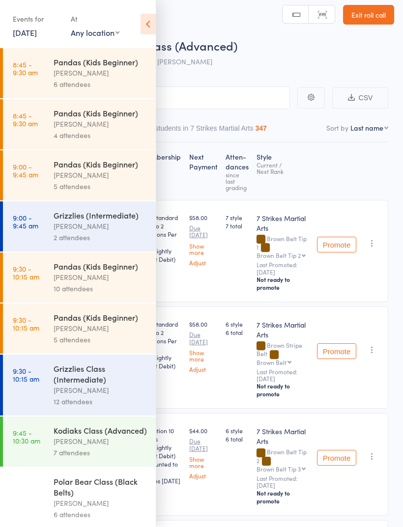
click at [143, 17] on icon at bounding box center [148, 24] width 15 height 21
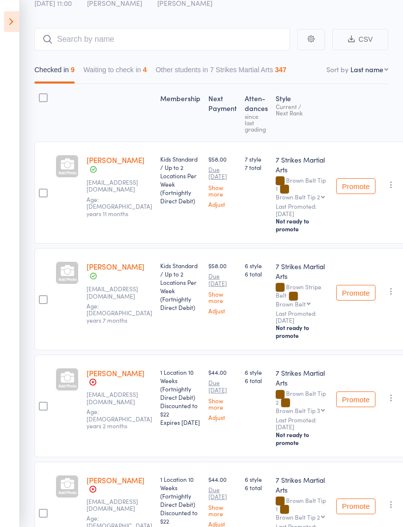
scroll to position [74, 0]
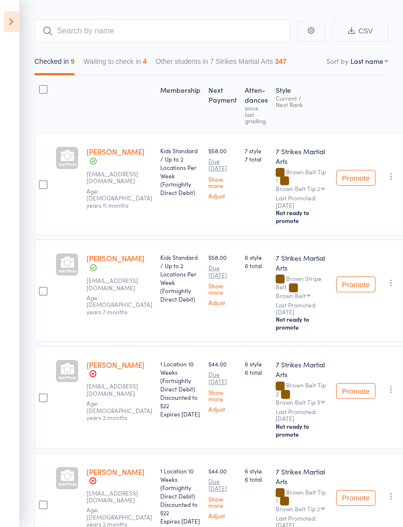
click at [125, 57] on button "Waiting to check in 4" at bounding box center [115, 64] width 63 height 23
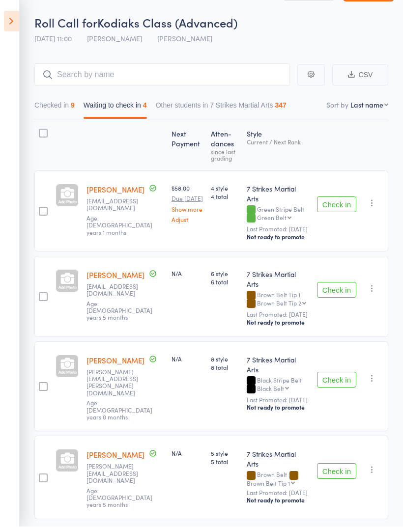
scroll to position [30, 0]
click at [60, 107] on button "Checked in 9" at bounding box center [54, 107] width 40 height 23
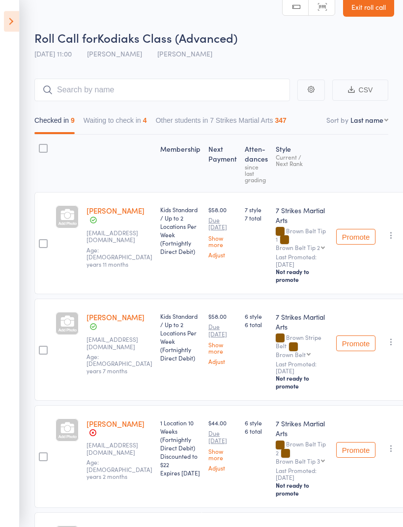
scroll to position [0, 0]
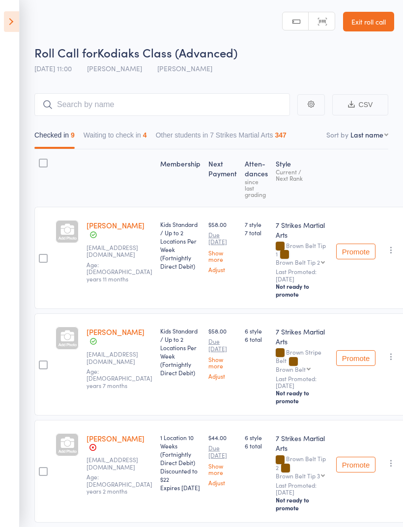
click at [119, 127] on button "Waiting to check in 4" at bounding box center [115, 137] width 63 height 23
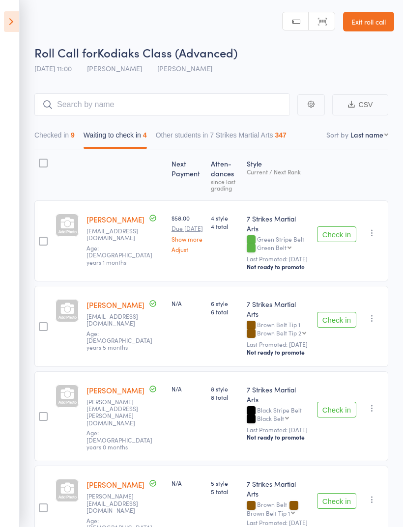
click at [341, 493] on button "Check in" at bounding box center [336, 501] width 39 height 16
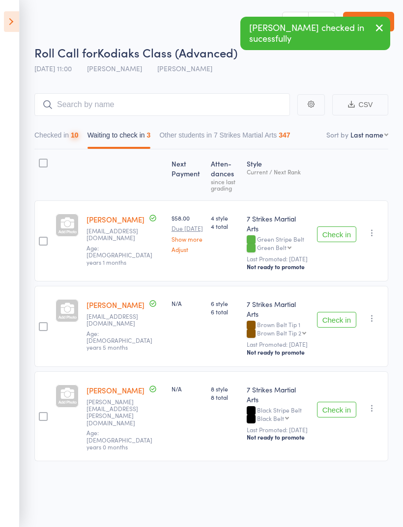
click at [9, 17] on icon at bounding box center [11, 21] width 15 height 21
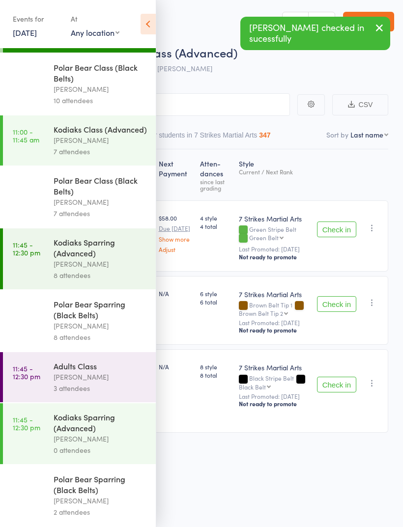
scroll to position [976, 0]
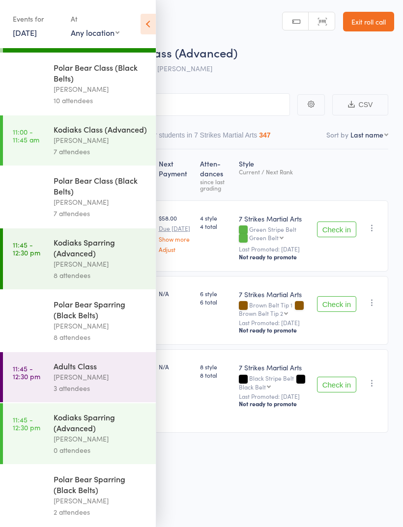
click at [63, 372] on div "[PERSON_NAME]" at bounding box center [101, 377] width 94 height 11
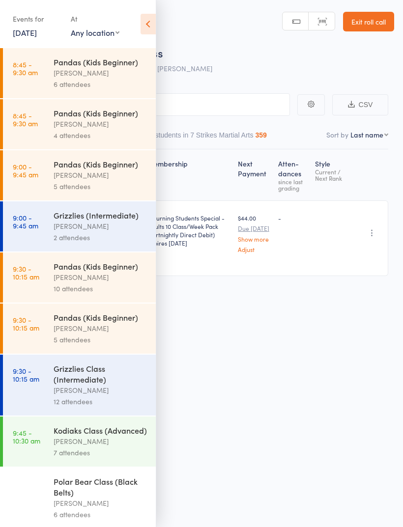
click at [149, 16] on icon at bounding box center [148, 24] width 15 height 21
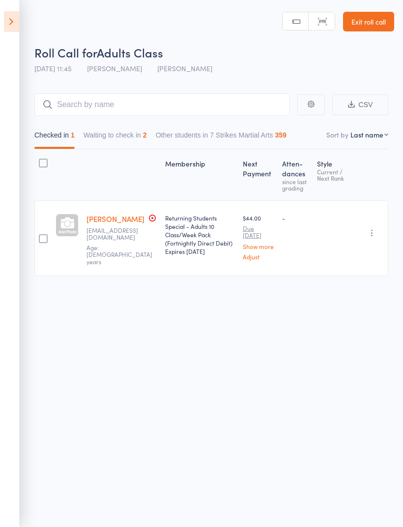
click at [127, 132] on button "Waiting to check in 2" at bounding box center [115, 137] width 63 height 23
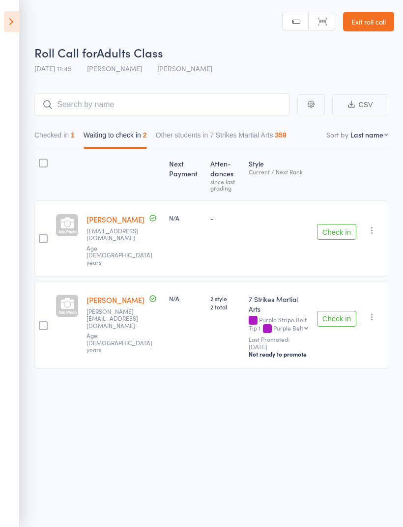
click at [331, 311] on button "Check in" at bounding box center [336, 319] width 39 height 16
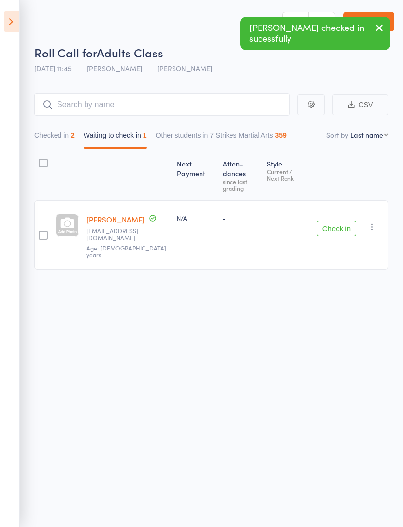
click at [17, 14] on icon at bounding box center [11, 21] width 15 height 21
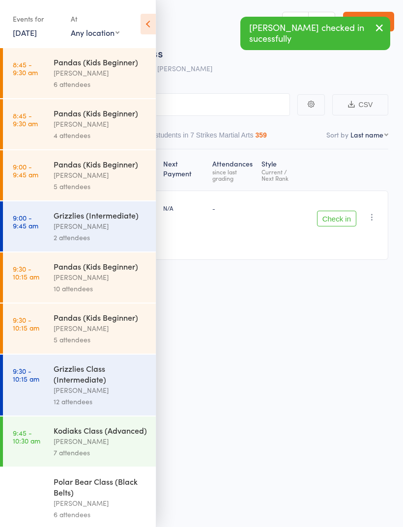
click at [102, 25] on div "At" at bounding box center [95, 19] width 49 height 16
click at [99, 32] on select "Any location [GEOGRAPHIC_DATA] [GEOGRAPHIC_DATA][PERSON_NAME] [GEOGRAPHIC_DATA]…" at bounding box center [95, 32] width 49 height 11
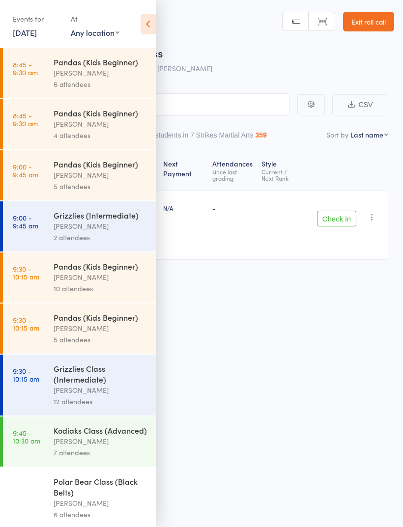
select select "1"
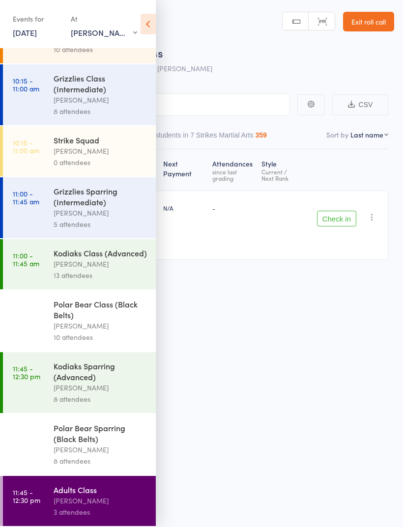
scroll to position [101, 0]
click at [69, 258] on div "[PERSON_NAME]" at bounding box center [101, 263] width 94 height 11
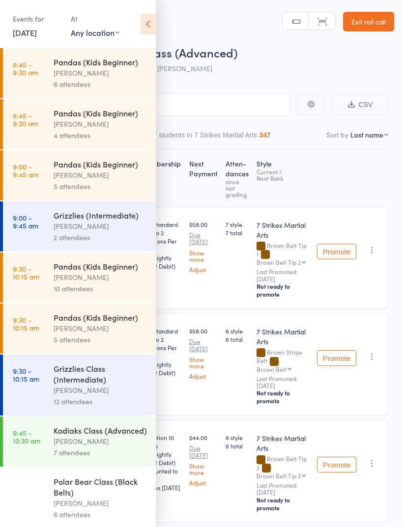
click at [144, 27] on icon at bounding box center [148, 24] width 15 height 21
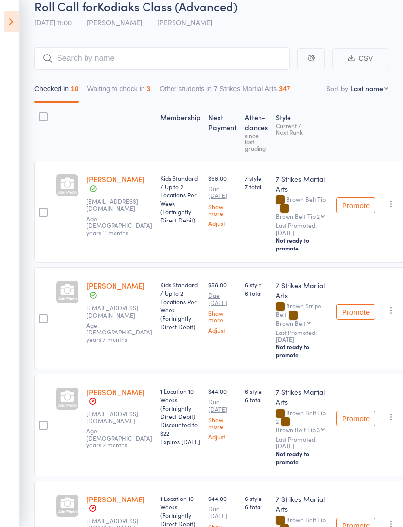
click at [143, 80] on button "Waiting to check in 3" at bounding box center [118, 91] width 63 height 23
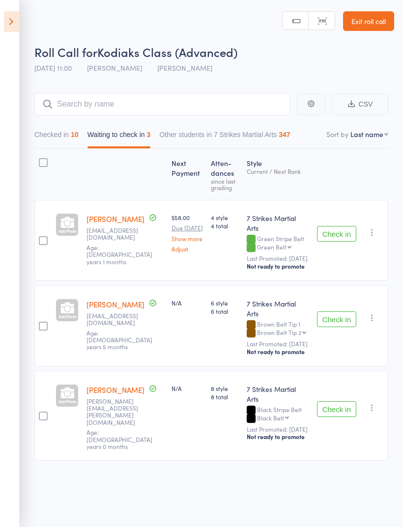
scroll to position [7, 0]
click at [52, 130] on button "Checked in 10" at bounding box center [56, 137] width 44 height 23
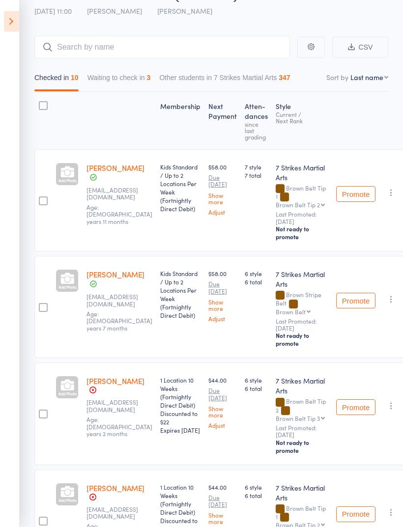
scroll to position [0, 0]
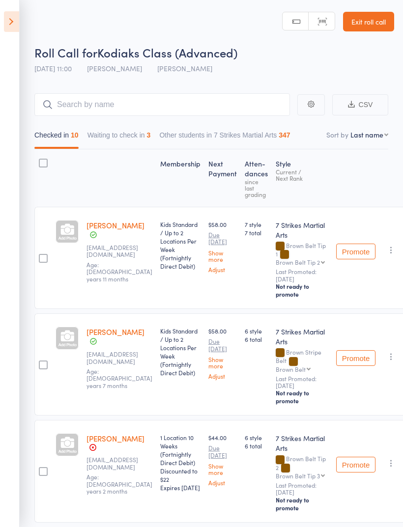
click at [129, 132] on button "Waiting to check in 3" at bounding box center [118, 137] width 63 height 23
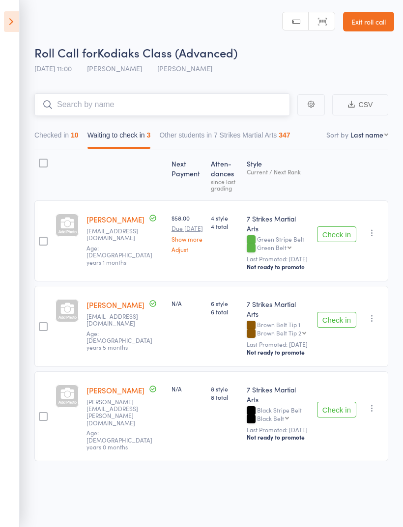
click at [138, 98] on input "search" at bounding box center [162, 104] width 256 height 23
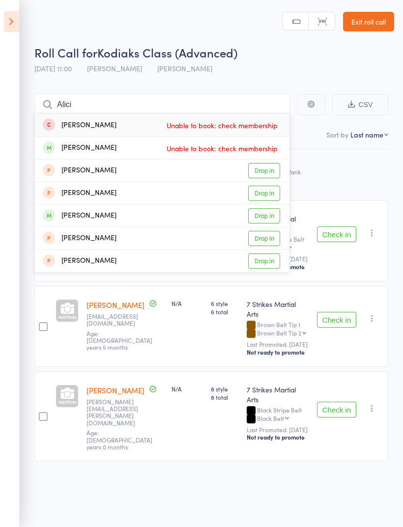
click at [171, 16] on header "Roll Call for Kodiaks Class (Advanced) 16 Aug 11:00 Daniel Jancek Glendenning P…" at bounding box center [201, 39] width 403 height 79
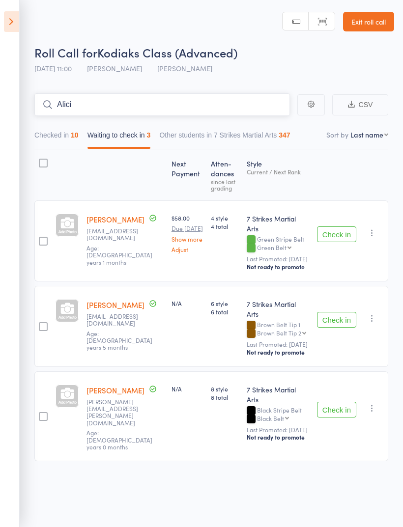
click at [179, 96] on input "Alici" at bounding box center [162, 104] width 256 height 23
click at [201, 106] on input "Alici" at bounding box center [162, 104] width 256 height 23
type input "A"
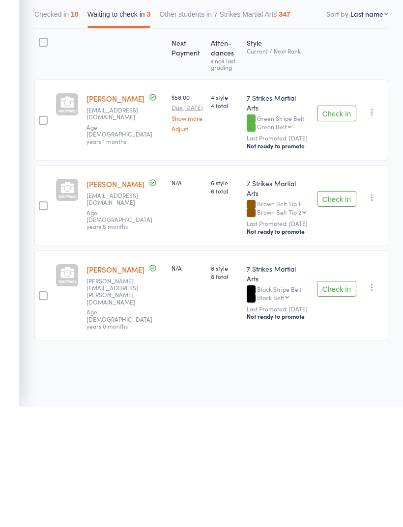
click at [67, 126] on button "Checked in 10" at bounding box center [56, 137] width 44 height 23
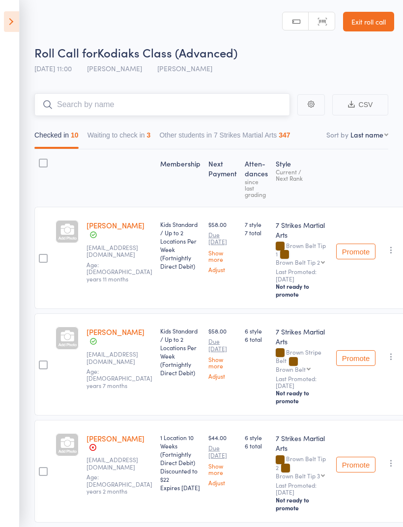
click at [216, 109] on input "search" at bounding box center [162, 104] width 256 height 23
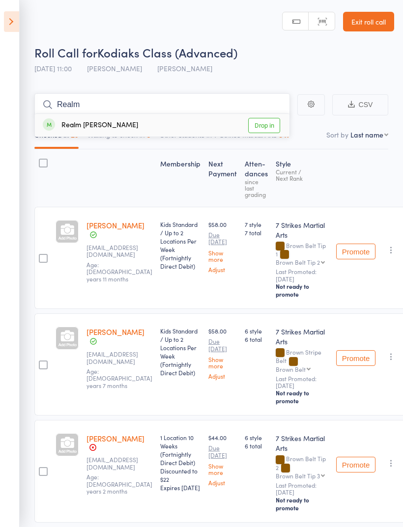
type input "Realm"
click at [274, 132] on link "Drop in" at bounding box center [264, 125] width 32 height 15
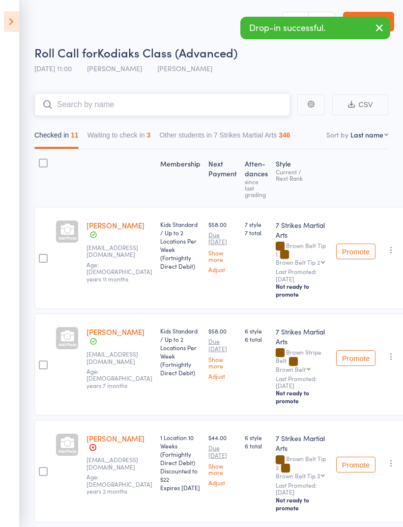
click at [211, 102] on input "search" at bounding box center [162, 104] width 256 height 23
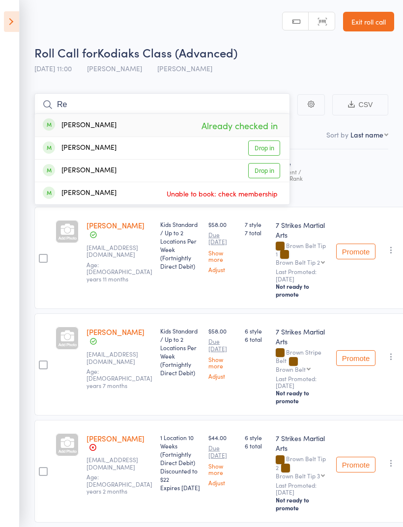
type input "R"
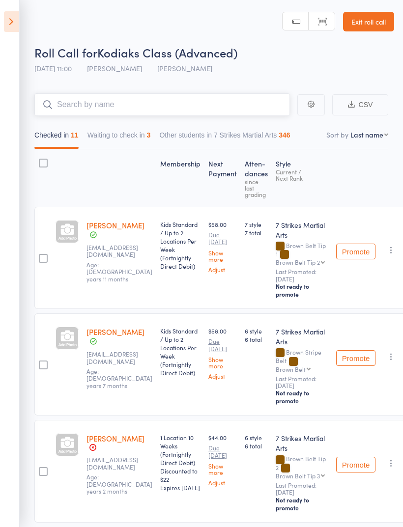
click at [142, 138] on button "Waiting to check in 3" at bounding box center [118, 137] width 63 height 23
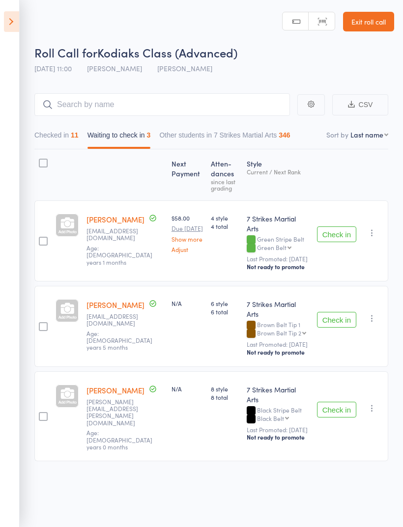
click at [377, 237] on icon "button" at bounding box center [372, 233] width 10 height 10
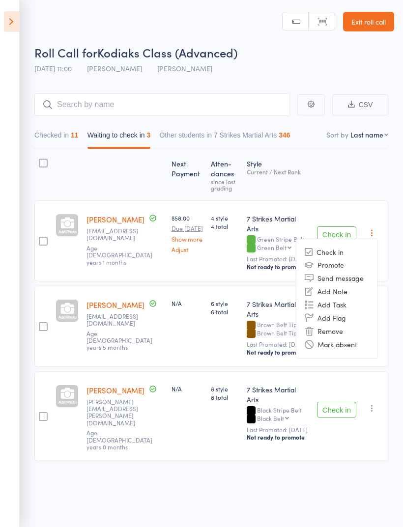
click at [356, 345] on li "Mark absent" at bounding box center [336, 344] width 81 height 13
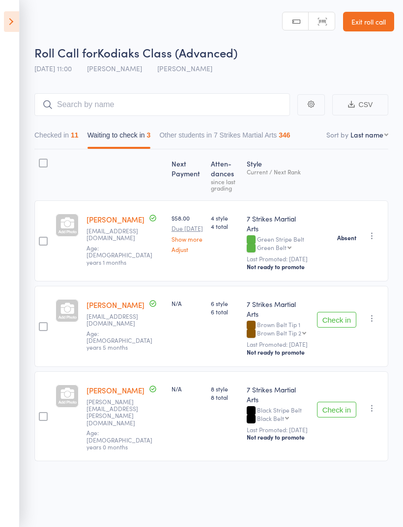
click at [373, 317] on icon "button" at bounding box center [372, 319] width 10 height 10
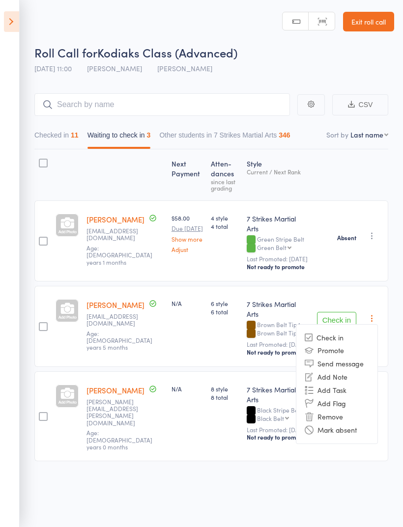
click at [350, 424] on li "Mark absent" at bounding box center [336, 430] width 81 height 13
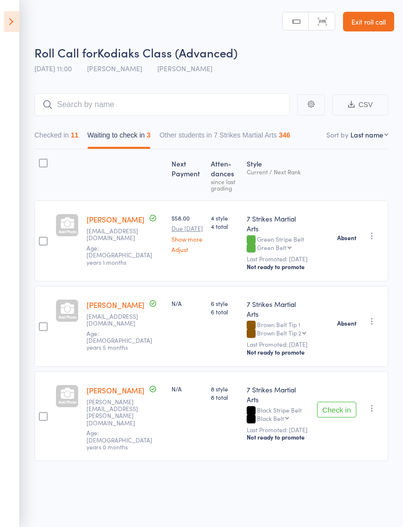
click at [373, 403] on icon "button" at bounding box center [372, 408] width 10 height 10
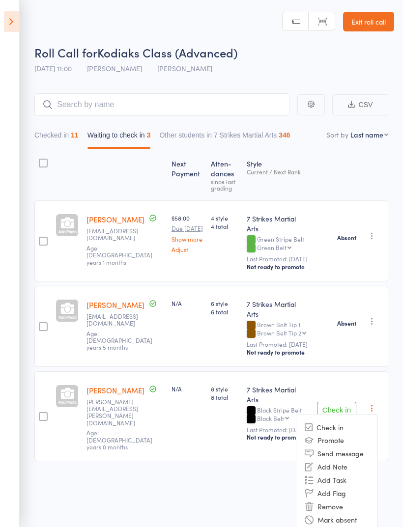
click at [354, 514] on li "Mark absent" at bounding box center [336, 520] width 81 height 13
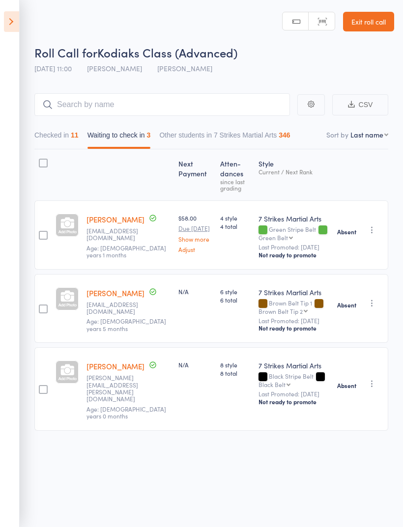
click at [12, 27] on icon at bounding box center [11, 21] width 15 height 21
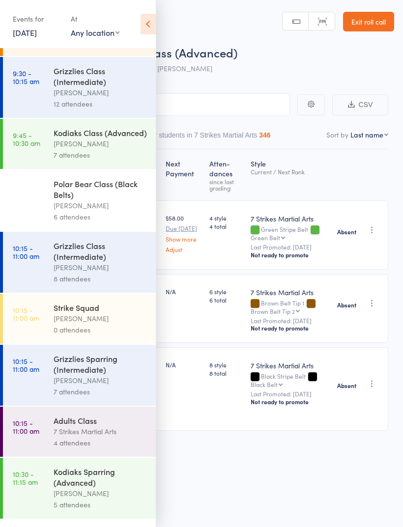
scroll to position [313, 0]
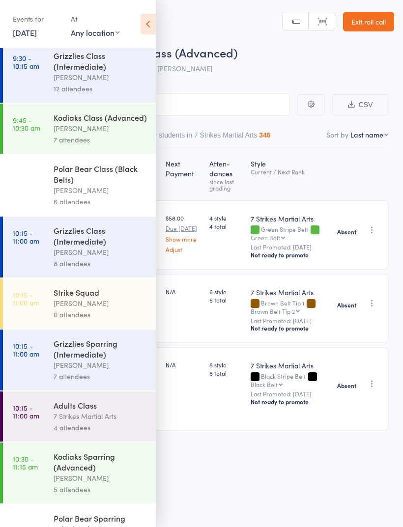
click at [113, 28] on select "Any location [GEOGRAPHIC_DATA] [GEOGRAPHIC_DATA][PERSON_NAME] [GEOGRAPHIC_DATA]…" at bounding box center [95, 32] width 49 height 11
click at [381, 23] on link "Exit roll call" at bounding box center [368, 22] width 51 height 20
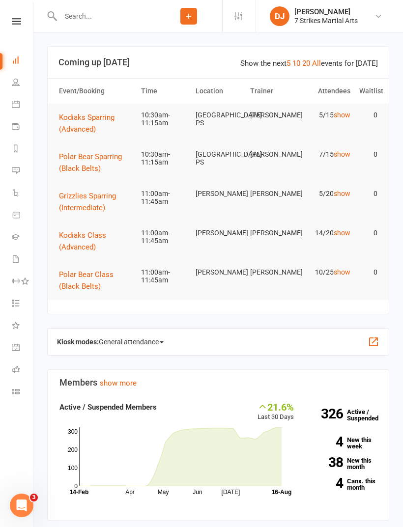
click at [20, 22] on icon at bounding box center [16, 21] width 9 height 6
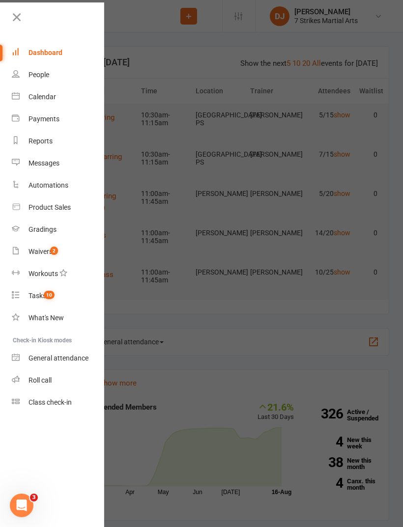
click at [75, 406] on link "Class check-in" at bounding box center [58, 403] width 93 height 22
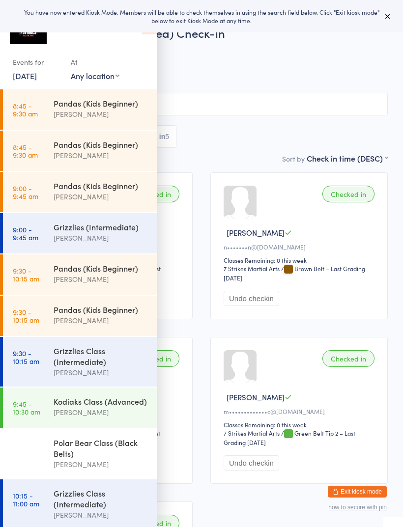
click at [116, 78] on select "Any location [GEOGRAPHIC_DATA] [GEOGRAPHIC_DATA][PERSON_NAME] [GEOGRAPHIC_DATA]…" at bounding box center [95, 75] width 49 height 11
select select "1"
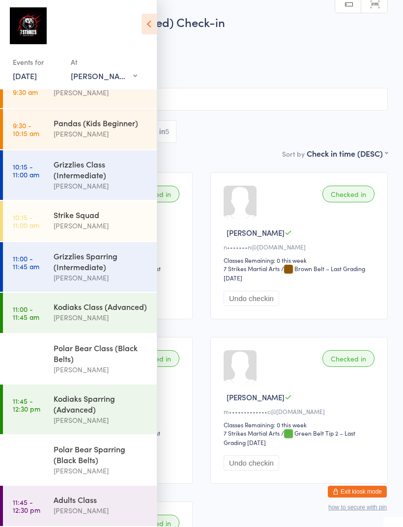
scroll to position [31, 0]
click at [98, 169] on div "Grizzlies Class (Intermediate)" at bounding box center [101, 170] width 95 height 22
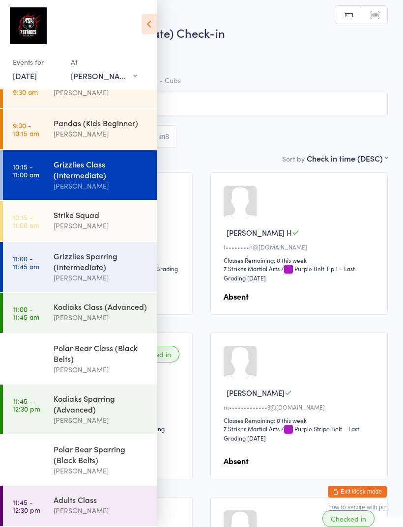
click at [151, 32] on icon at bounding box center [149, 24] width 15 height 21
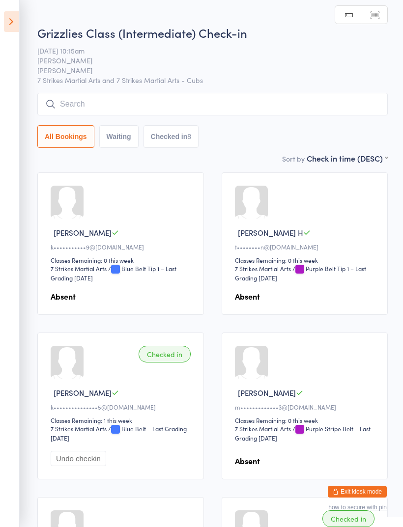
click at [187, 139] on button "Checked in 8" at bounding box center [171, 136] width 56 height 23
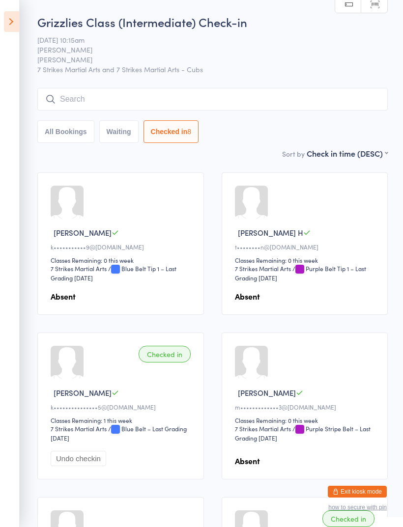
click at [16, 19] on icon at bounding box center [11, 21] width 15 height 21
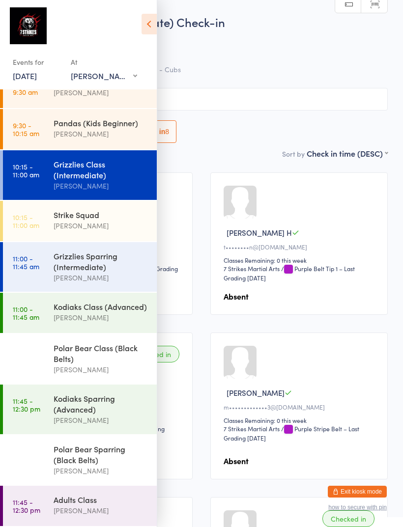
click at [107, 263] on div "Grizzlies Sparring (Intermediate)" at bounding box center [101, 262] width 95 height 22
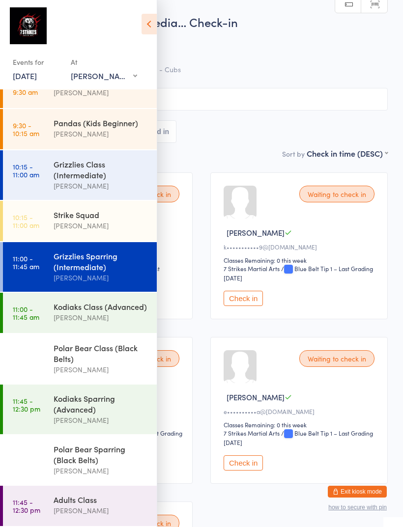
click at [64, 261] on div "Grizzlies Sparring (Intermediate)" at bounding box center [101, 262] width 95 height 22
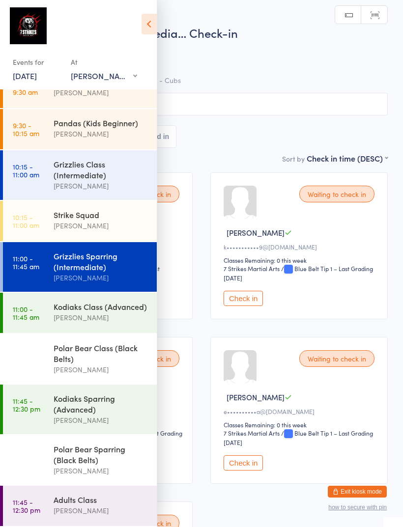
click at [152, 23] on icon at bounding box center [149, 24] width 15 height 21
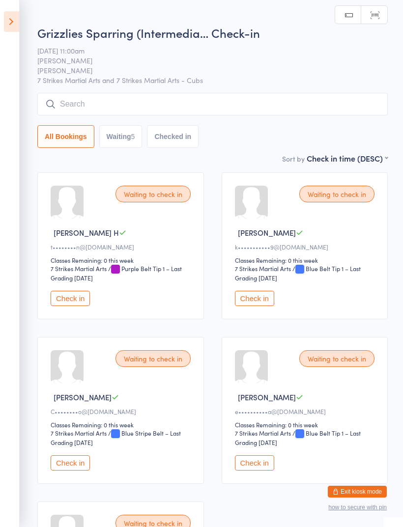
click at [127, 143] on button "Waiting 5" at bounding box center [120, 136] width 43 height 23
select select "0"
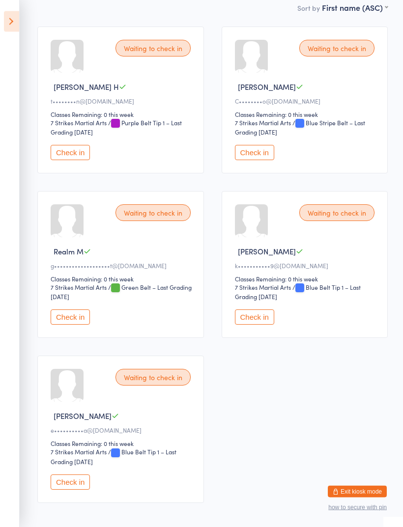
scroll to position [146, 0]
click at [59, 489] on button "Check in" at bounding box center [70, 481] width 39 height 15
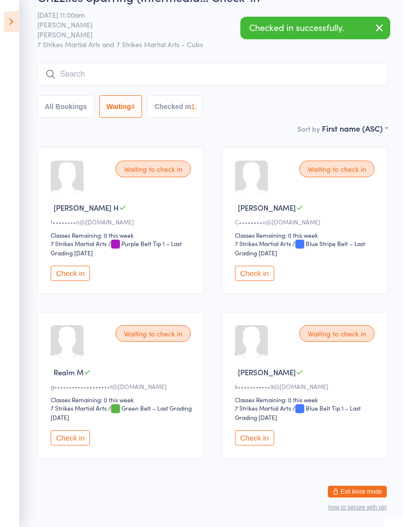
scroll to position [10, 0]
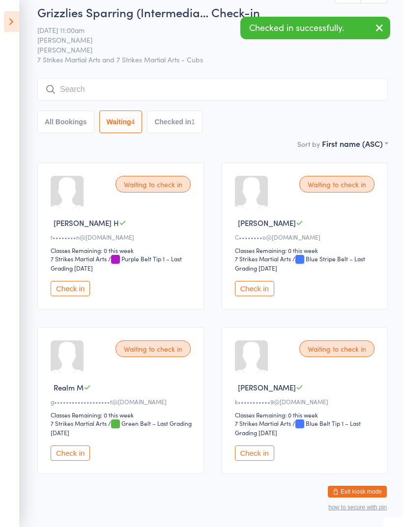
click at [330, 95] on input "search" at bounding box center [212, 89] width 350 height 23
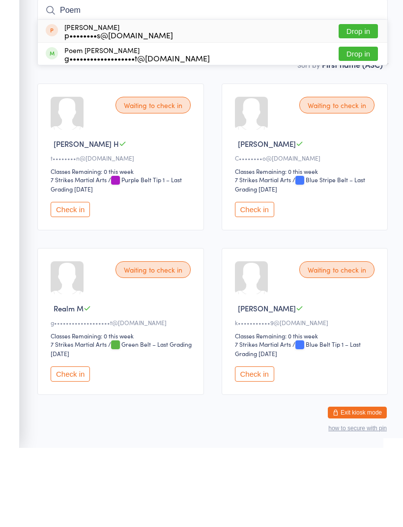
type input "Poem"
click at [362, 126] on button "Drop in" at bounding box center [358, 133] width 39 height 14
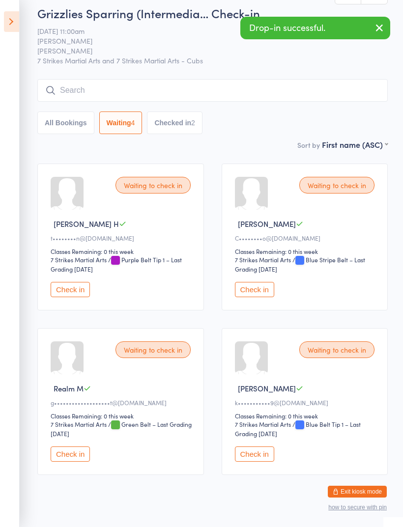
scroll to position [0, 0]
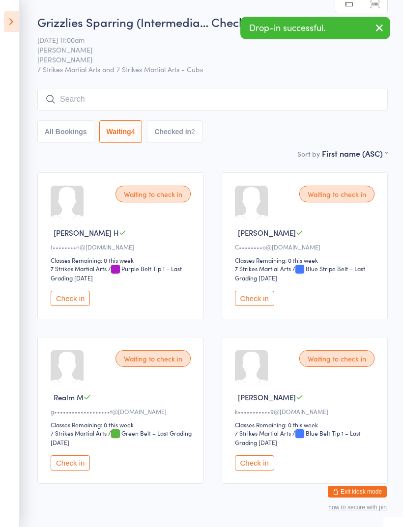
click at [6, 28] on icon at bounding box center [11, 21] width 15 height 21
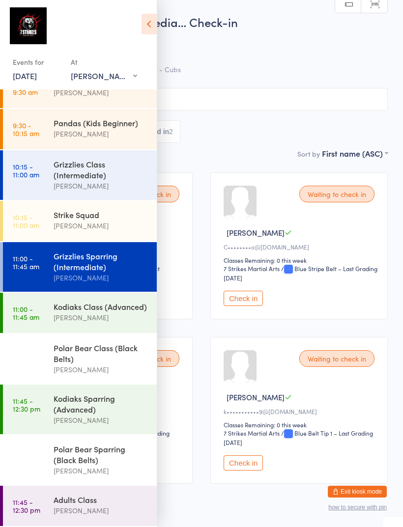
click at [62, 312] on div "[PERSON_NAME]" at bounding box center [101, 317] width 95 height 11
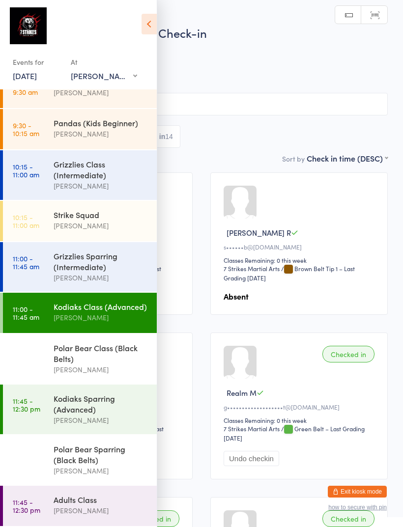
click at [154, 26] on icon at bounding box center [149, 24] width 15 height 21
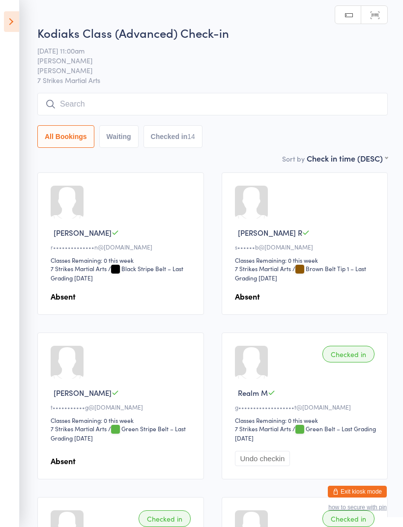
click at [200, 144] on button "Checked in 14" at bounding box center [172, 136] width 59 height 23
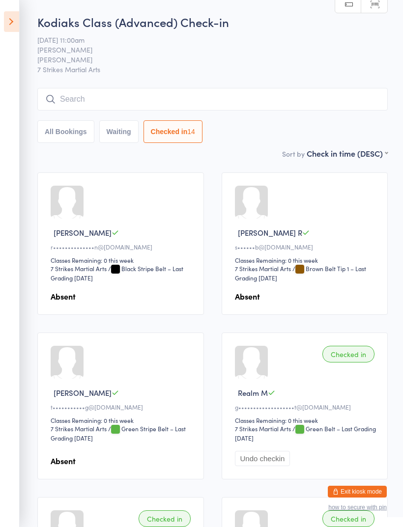
click at [18, 24] on icon at bounding box center [11, 21] width 15 height 21
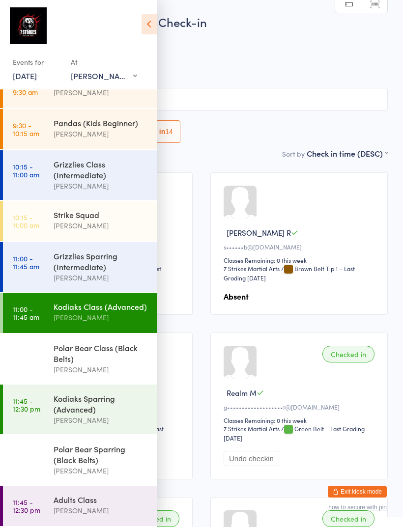
click at [55, 346] on div "Polar Bear Class (Black Belts)" at bounding box center [101, 354] width 95 height 22
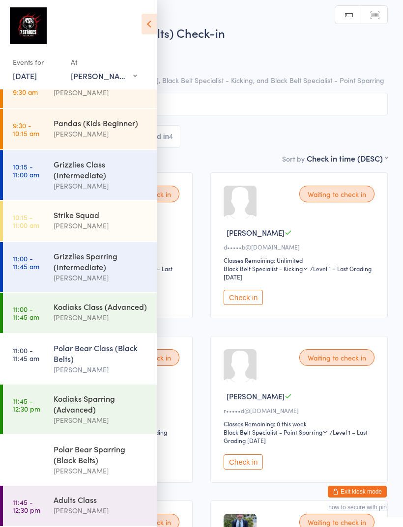
click at [144, 25] on icon at bounding box center [149, 24] width 15 height 21
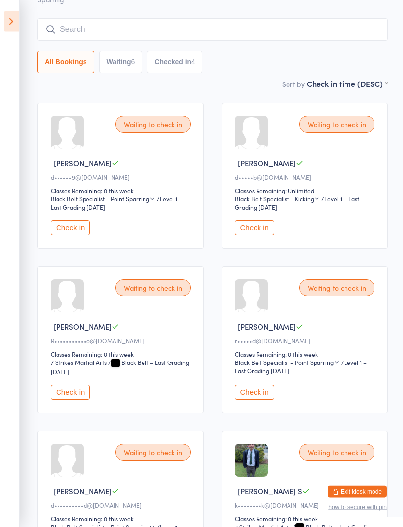
scroll to position [80, 0]
click at [261, 235] on button "Check in" at bounding box center [254, 227] width 39 height 15
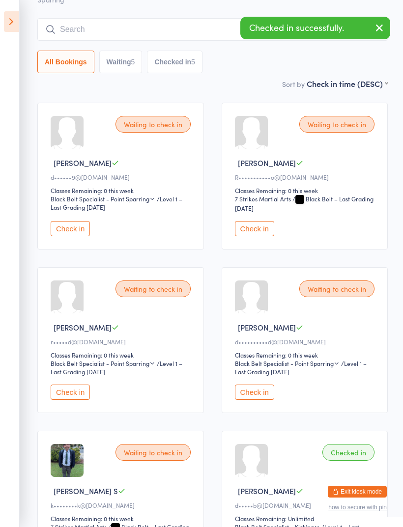
click at [261, 236] on button "Check in" at bounding box center [254, 228] width 39 height 15
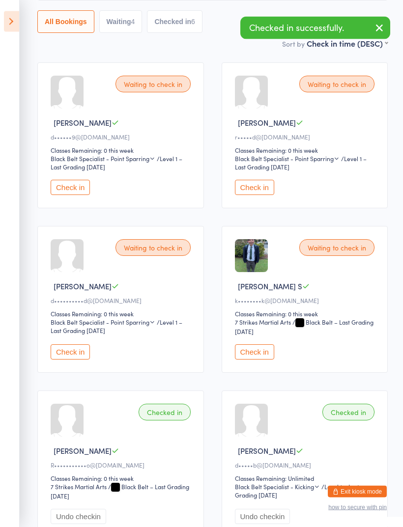
scroll to position [120, 0]
click at [68, 360] on button "Check in" at bounding box center [70, 351] width 39 height 15
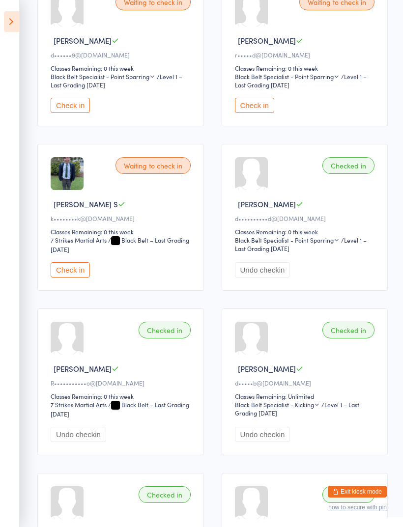
scroll to position [198, 0]
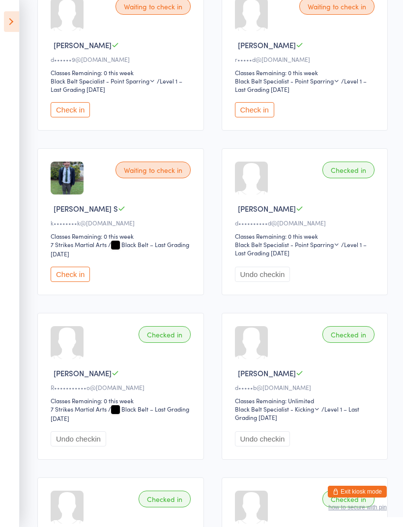
click at [280, 282] on button "Undo checkin" at bounding box center [263, 274] width 56 height 15
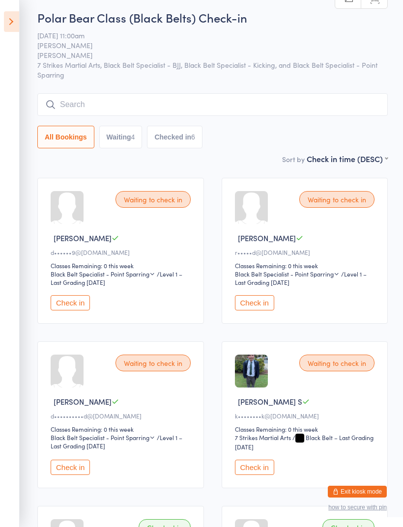
scroll to position [16, 0]
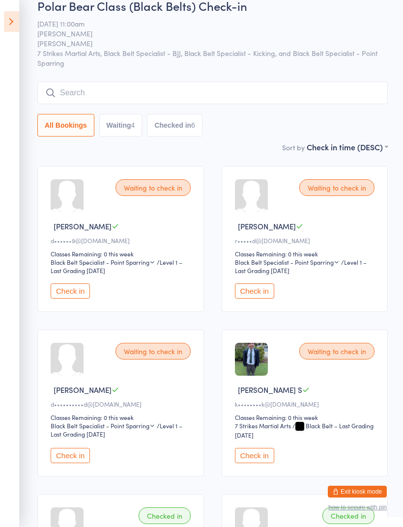
click at [176, 130] on button "Checked in 6" at bounding box center [175, 125] width 56 height 23
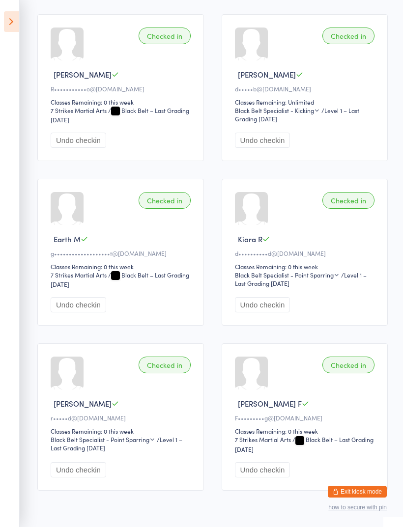
scroll to position [167, 0]
click at [15, 27] on icon at bounding box center [11, 21] width 15 height 21
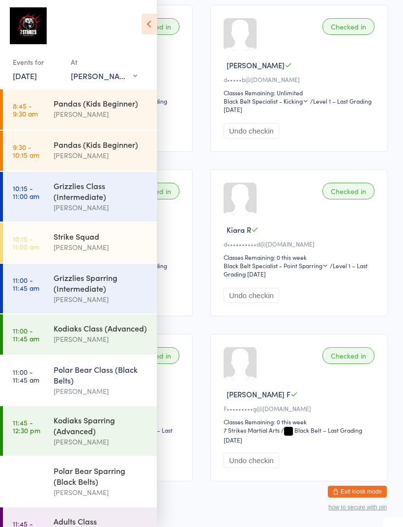
scroll to position [178, 0]
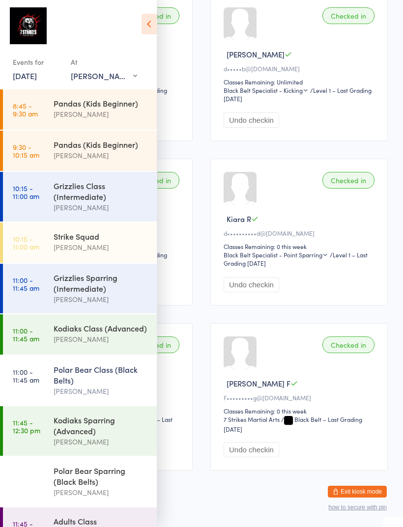
click at [65, 339] on div "[PERSON_NAME]" at bounding box center [101, 339] width 95 height 11
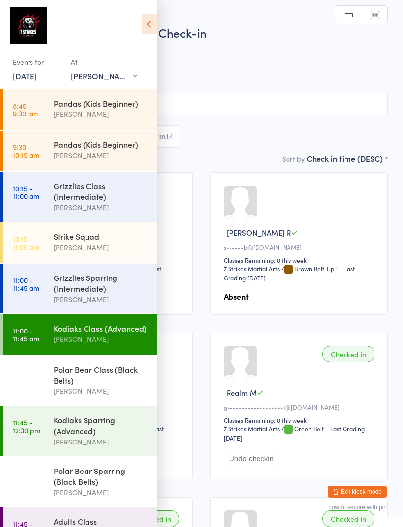
click at [142, 26] on icon at bounding box center [149, 24] width 15 height 21
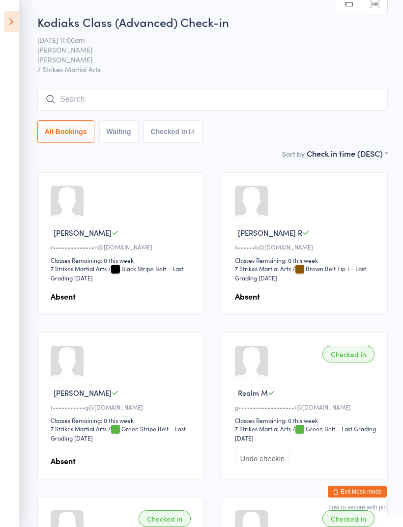
click at [283, 103] on input "search" at bounding box center [212, 99] width 350 height 23
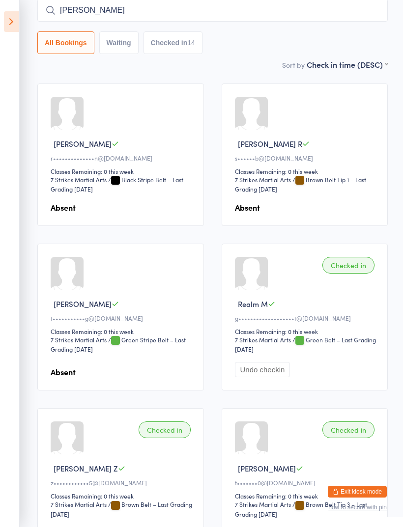
click at [126, 12] on input "[PERSON_NAME]" at bounding box center [212, 10] width 350 height 23
type input "N"
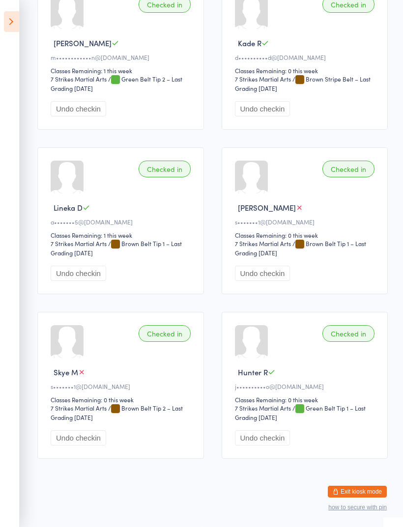
scroll to position [0, 0]
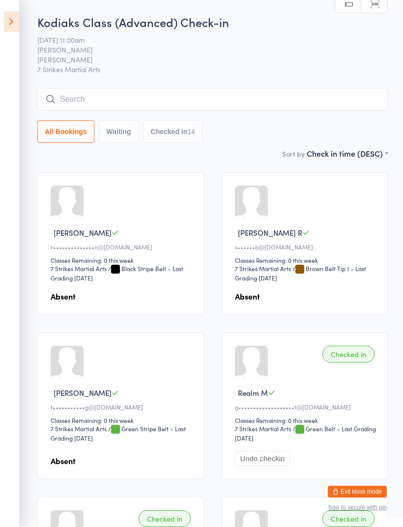
click at [14, 18] on icon at bounding box center [11, 21] width 15 height 21
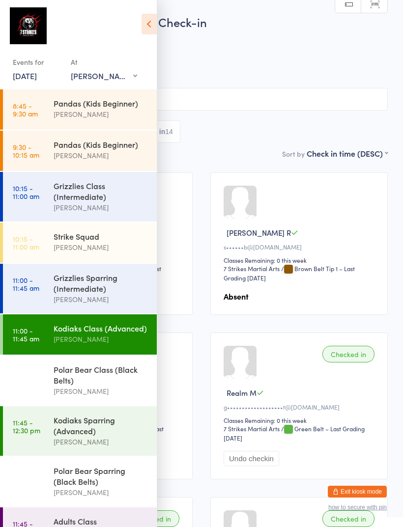
click at [151, 31] on icon at bounding box center [149, 24] width 15 height 21
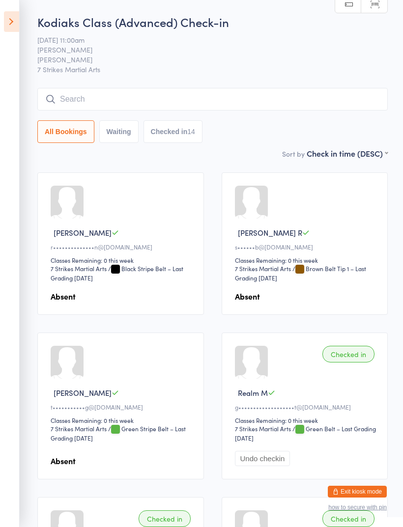
click at [7, 17] on icon at bounding box center [11, 21] width 15 height 21
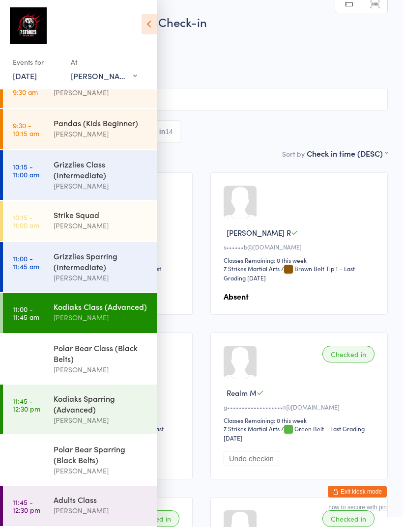
scroll to position [31, 0]
click at [57, 402] on div "Kodiaks Sparring (Advanced)" at bounding box center [101, 404] width 95 height 22
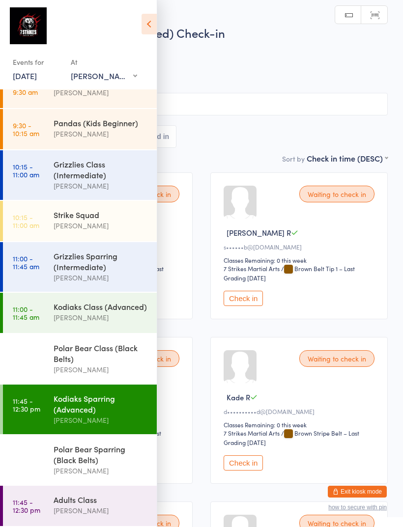
click at [142, 28] on icon at bounding box center [149, 24] width 15 height 21
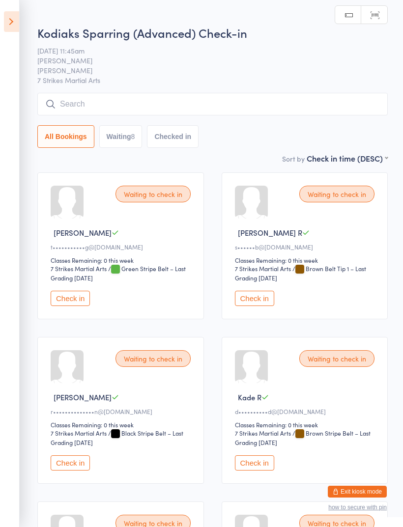
click at [125, 140] on button "Waiting 8" at bounding box center [120, 136] width 43 height 23
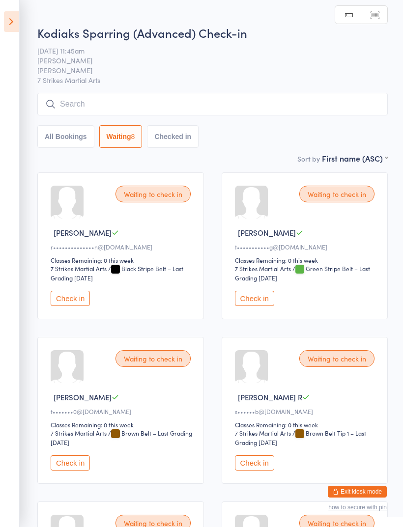
click at [182, 142] on button "Checked in" at bounding box center [173, 136] width 52 height 23
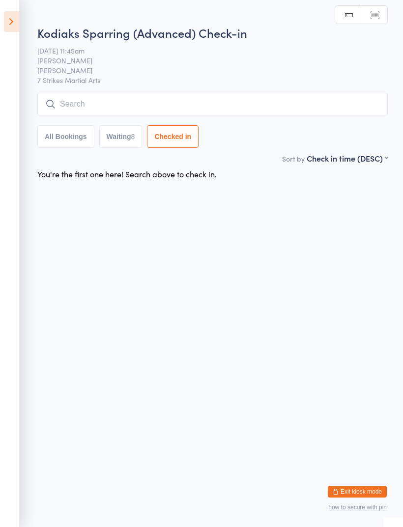
click at [120, 143] on button "Waiting 8" at bounding box center [120, 136] width 43 height 23
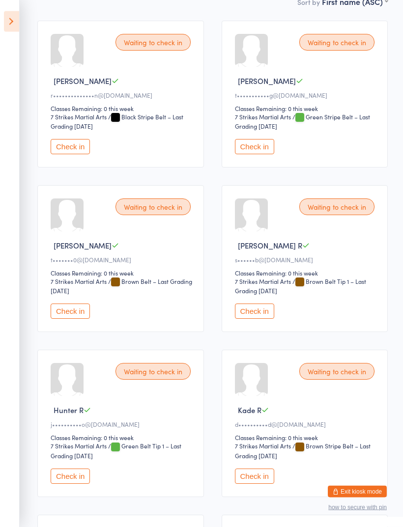
scroll to position [152, 0]
click at [65, 317] on button "Check in" at bounding box center [70, 310] width 39 height 15
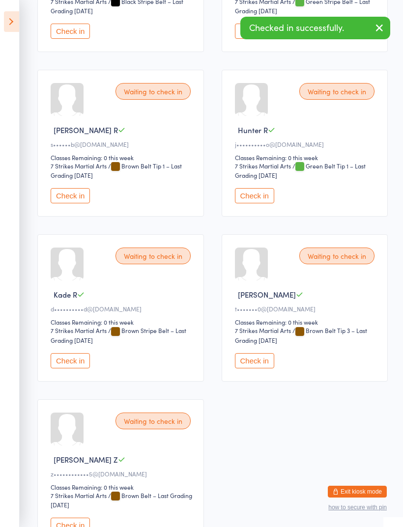
scroll to position [269, 0]
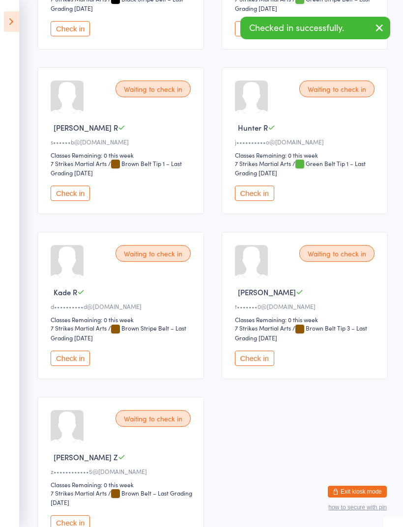
click at [264, 201] on button "Check in" at bounding box center [254, 193] width 39 height 15
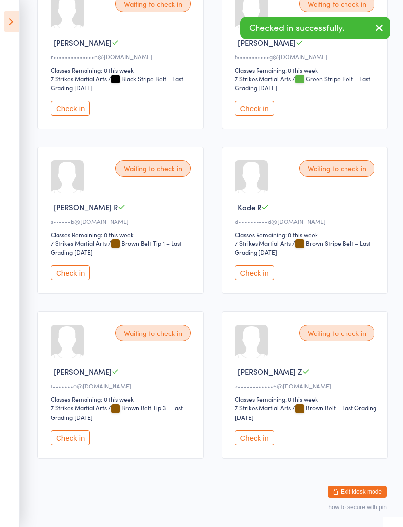
scroll to position [178, 0]
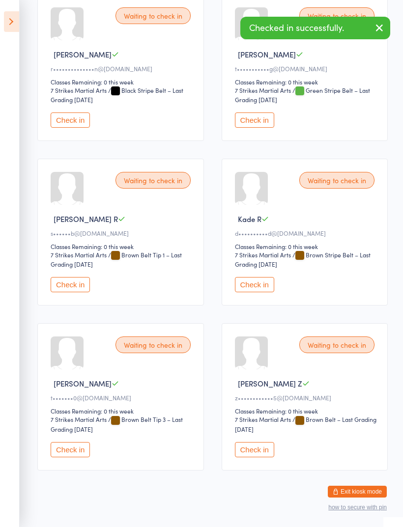
click at [262, 292] on button "Check in" at bounding box center [254, 284] width 39 height 15
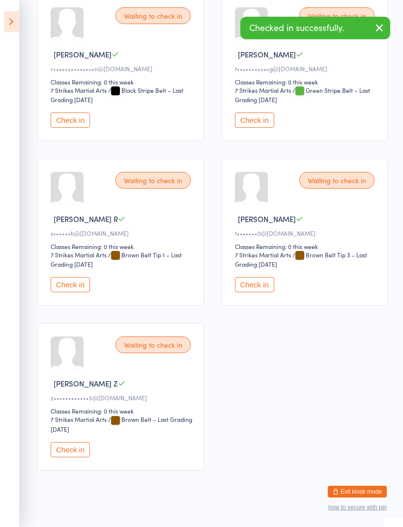
click at [267, 292] on button "Check in" at bounding box center [254, 284] width 39 height 15
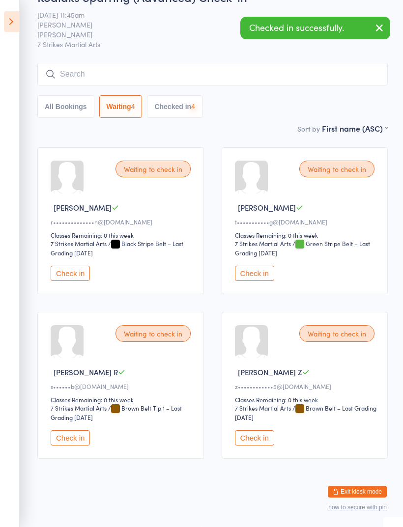
scroll to position [10, 0]
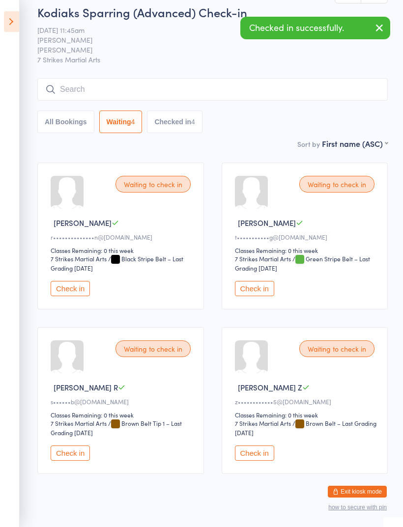
click at [258, 461] on button "Check in" at bounding box center [254, 453] width 39 height 15
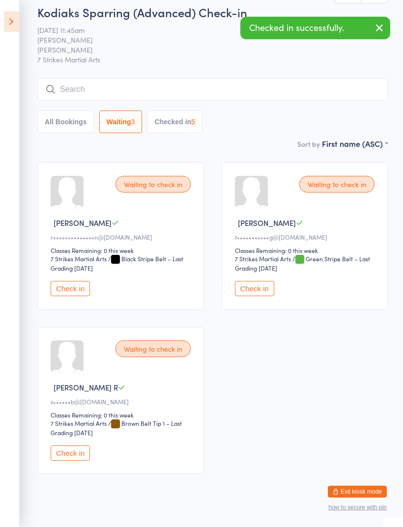
click at [193, 129] on button "Checked in 5" at bounding box center [175, 122] width 56 height 23
select select "5"
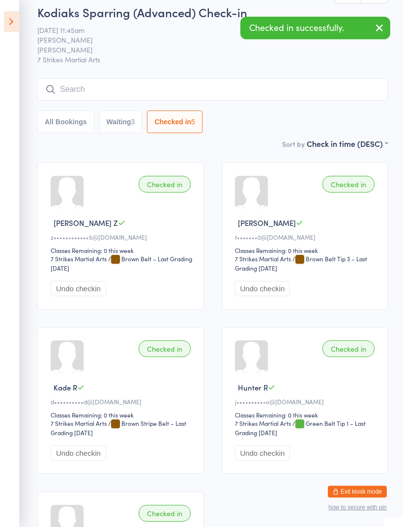
click at [288, 97] on input "search" at bounding box center [212, 89] width 350 height 23
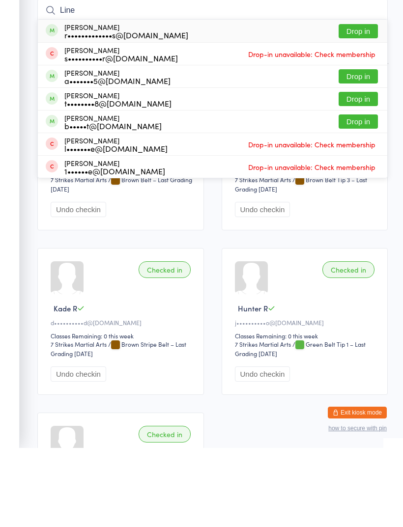
type input "Line"
click at [367, 148] on button "Drop in" at bounding box center [358, 155] width 39 height 14
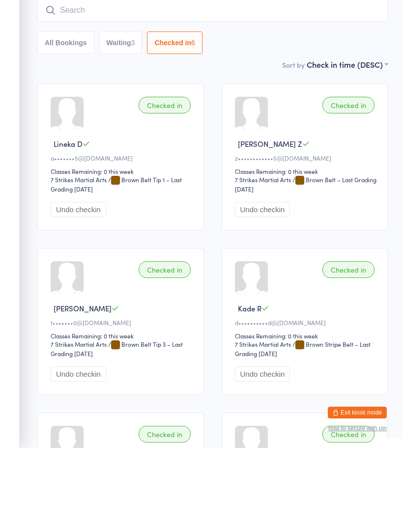
click at [305, 78] on input "search" at bounding box center [212, 89] width 350 height 23
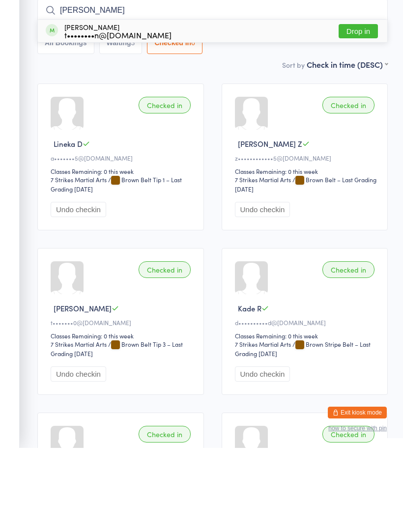
type input "[PERSON_NAME]"
click at [364, 103] on button "Drop in" at bounding box center [358, 110] width 39 height 14
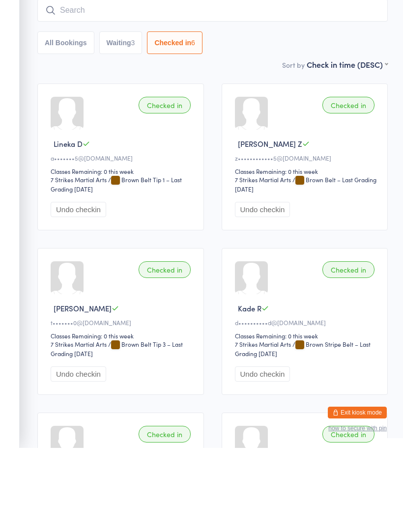
scroll to position [89, 0]
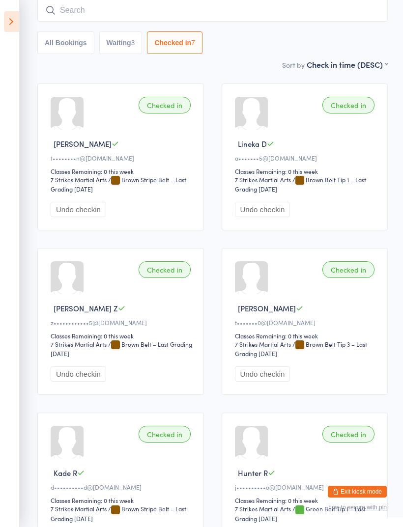
click at [15, 20] on icon at bounding box center [11, 21] width 15 height 21
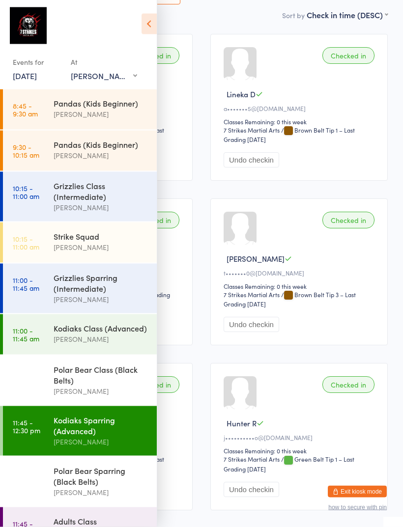
scroll to position [147, 0]
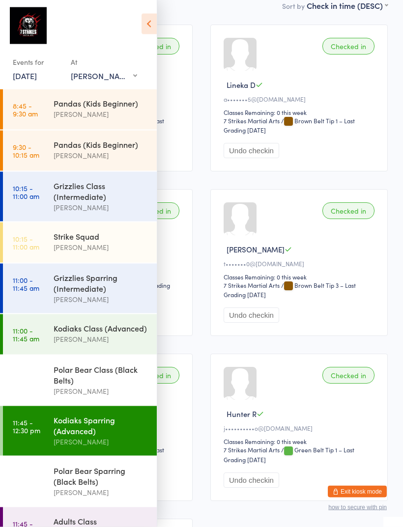
click at [57, 498] on div "[PERSON_NAME]" at bounding box center [101, 492] width 95 height 11
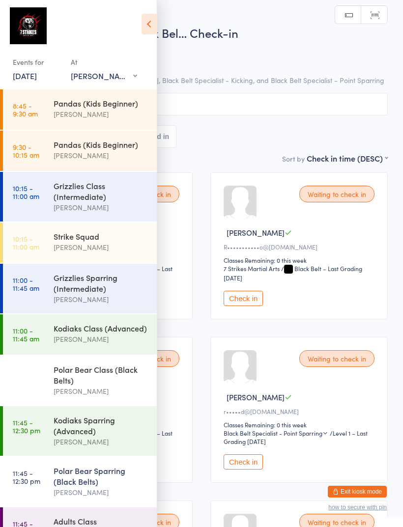
click at [148, 26] on icon at bounding box center [149, 24] width 15 height 21
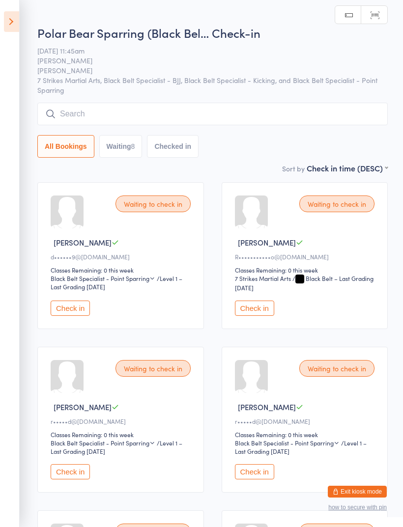
click at [120, 151] on button "Waiting 8" at bounding box center [120, 146] width 43 height 23
select select "0"
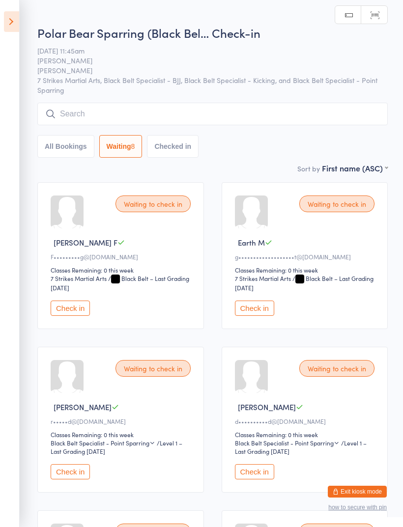
click at [66, 315] on button "Check in" at bounding box center [70, 308] width 39 height 15
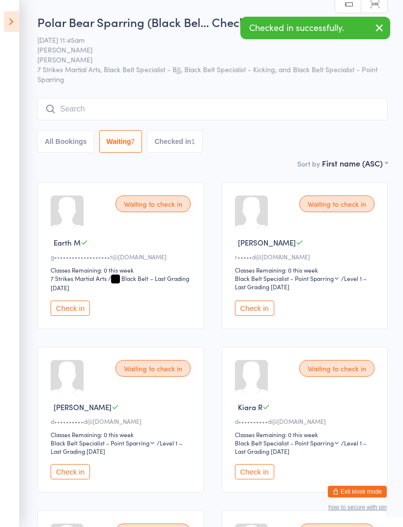
click at [65, 312] on button "Check in" at bounding box center [70, 308] width 39 height 15
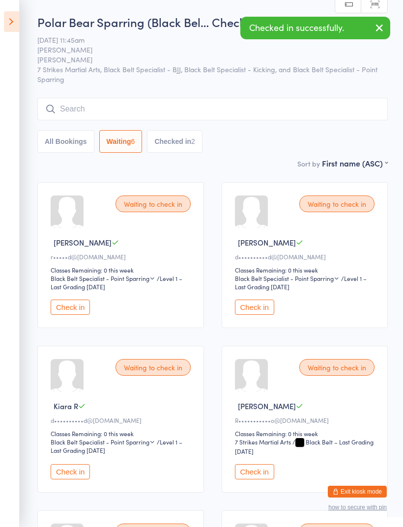
click at [62, 315] on button "Check in" at bounding box center [70, 307] width 39 height 15
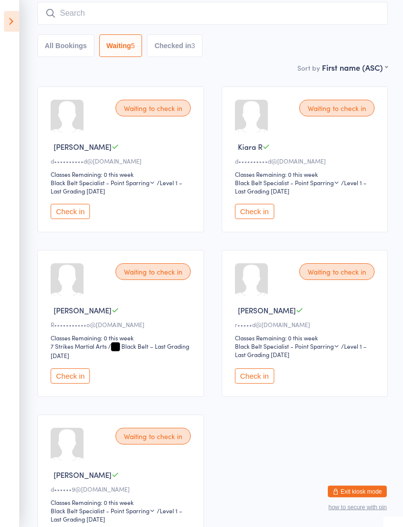
scroll to position [96, 0]
click at [13, 22] on icon at bounding box center [11, 21] width 15 height 21
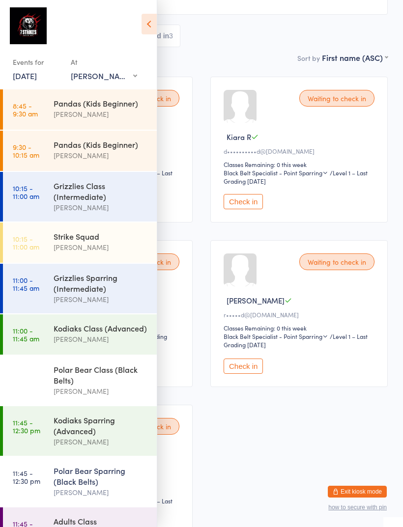
click at [54, 527] on div "[PERSON_NAME]" at bounding box center [101, 532] width 95 height 11
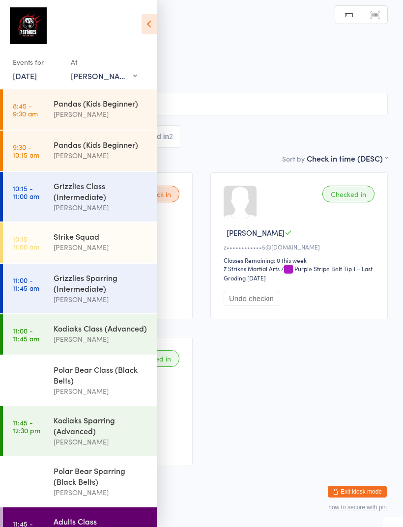
click at [139, 28] on div "Events for [DATE] [DATE] [DATE] Sun Mon Tue Wed Thu Fri Sat 31 27 28 29 30 31 0…" at bounding box center [78, 46] width 157 height 93
click at [145, 27] on icon at bounding box center [149, 24] width 15 height 21
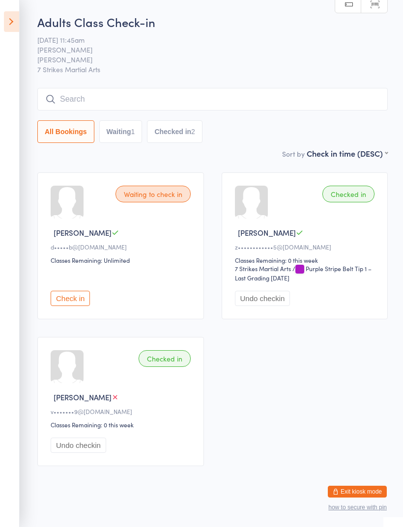
click at [68, 297] on button "Check in" at bounding box center [70, 298] width 39 height 15
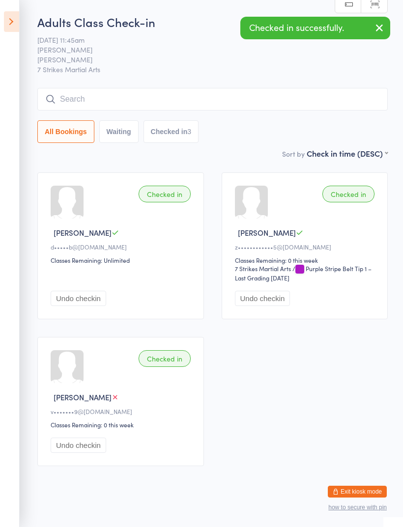
click at [346, 495] on button "Exit kiosk mode" at bounding box center [357, 492] width 59 height 12
